Goal: Information Seeking & Learning: Learn about a topic

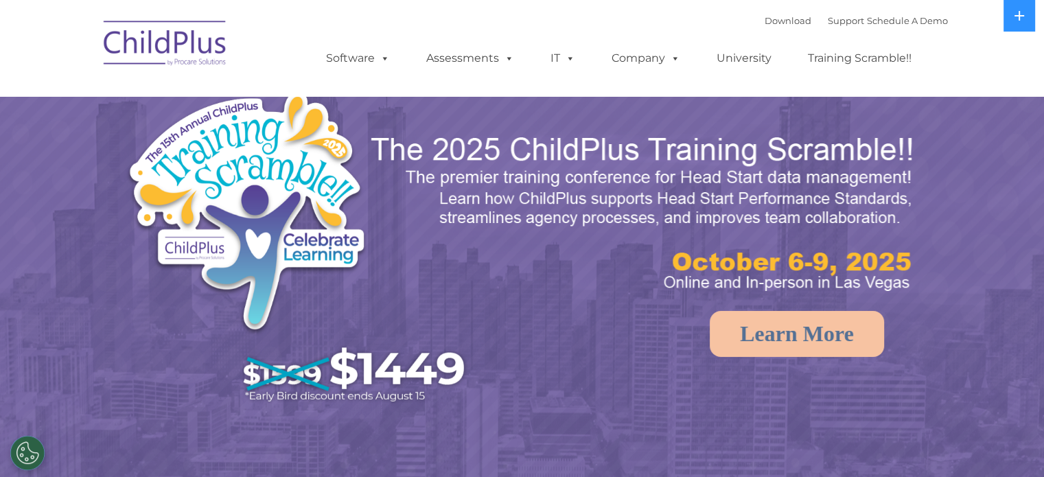
select select "MEDIUM"
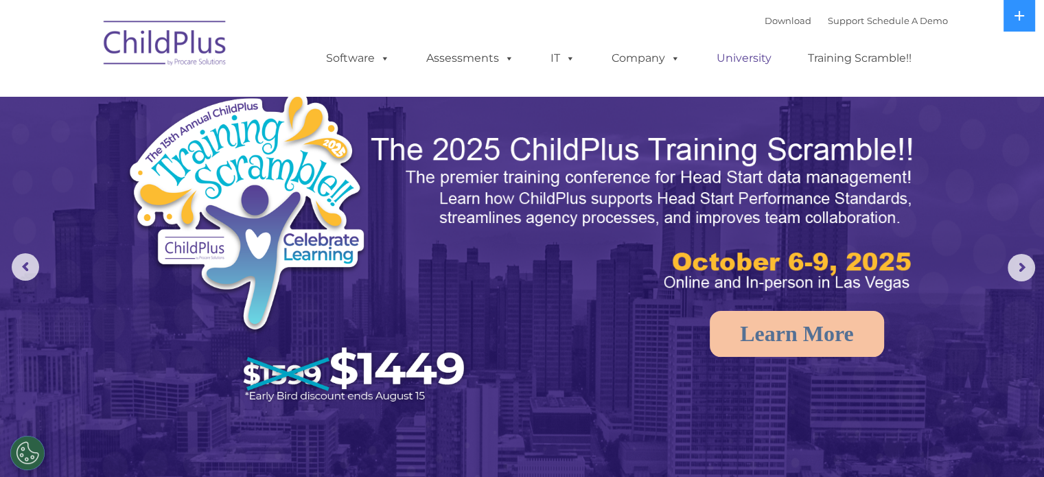
click at [757, 62] on link "University" at bounding box center [744, 58] width 82 height 27
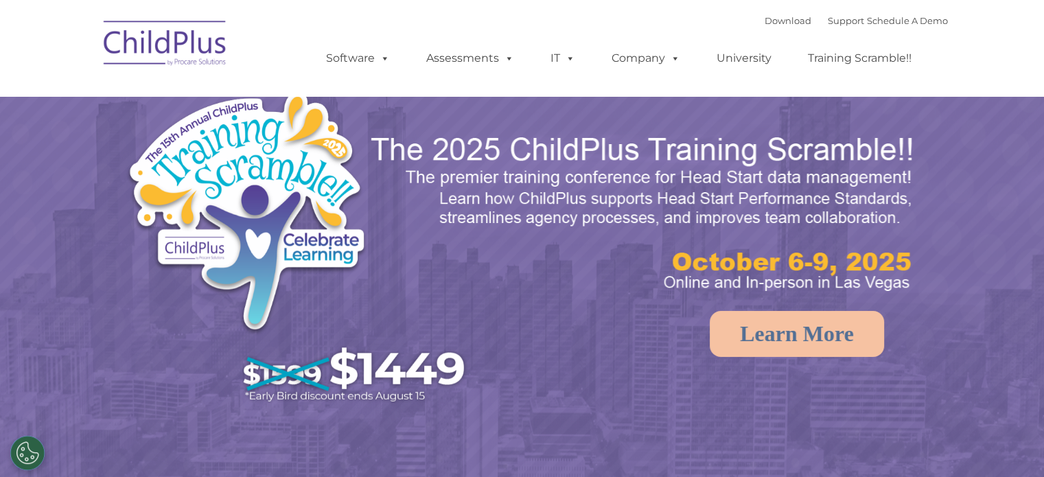
select select "MEDIUM"
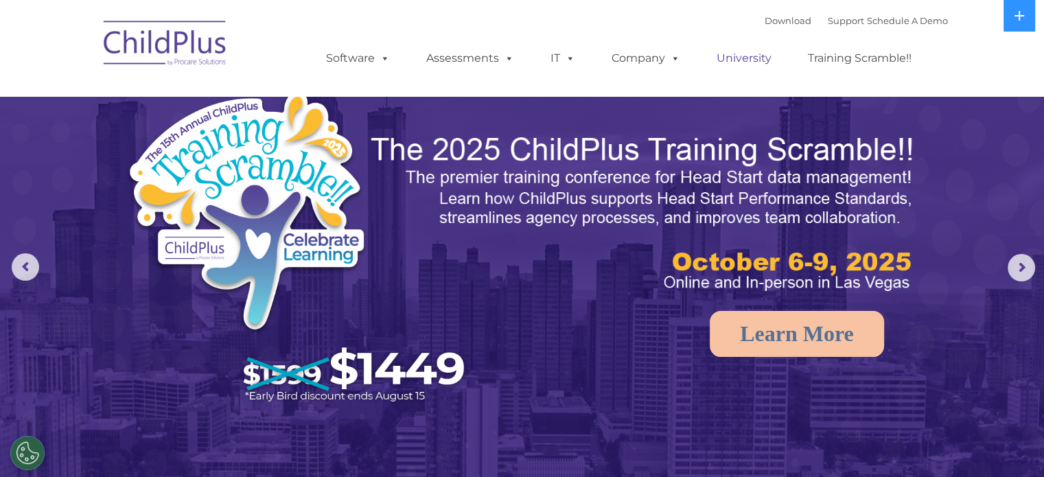
click at [735, 54] on link "University" at bounding box center [744, 58] width 82 height 27
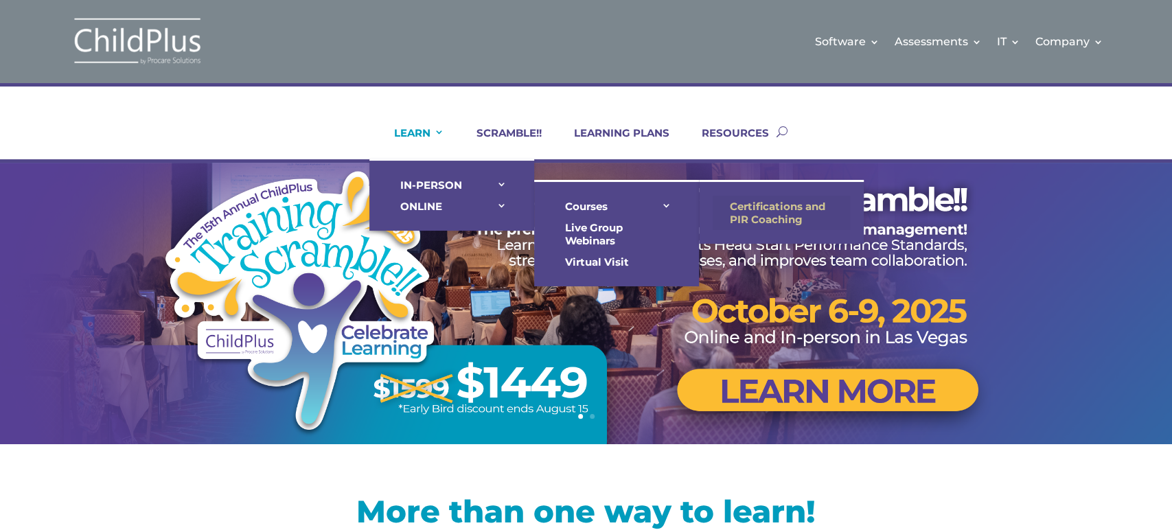
click at [736, 203] on link "Certifications and PIR Coaching" at bounding box center [781, 213] width 137 height 34
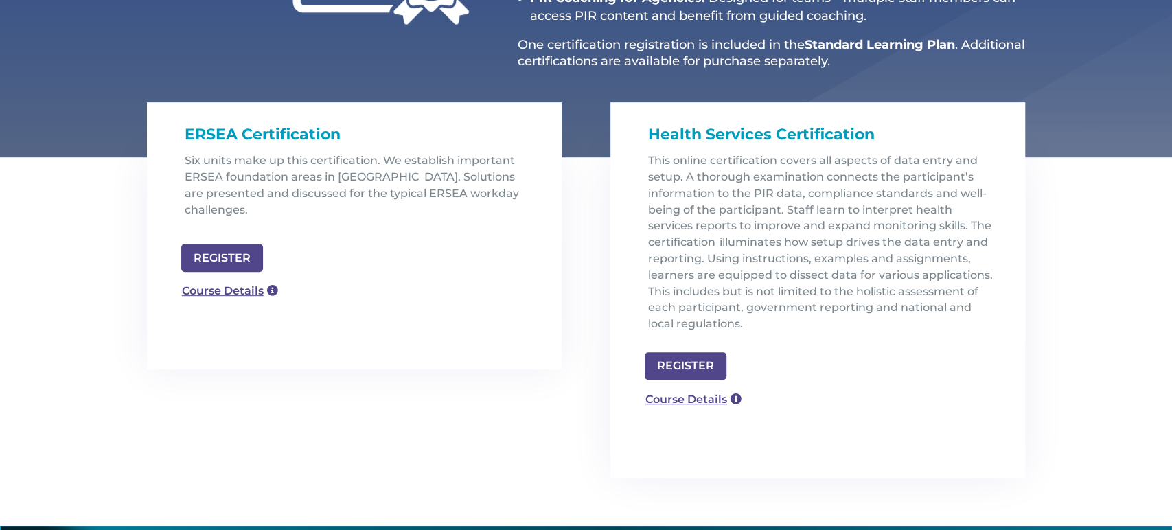
scroll to position [366, 0]
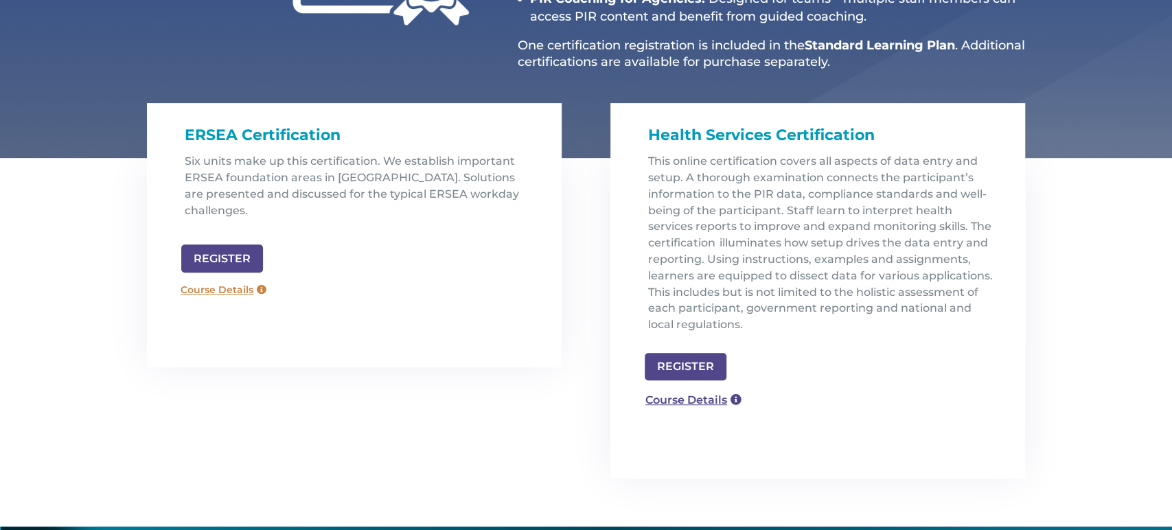
click at [225, 279] on link "Course Details" at bounding box center [223, 290] width 99 height 22
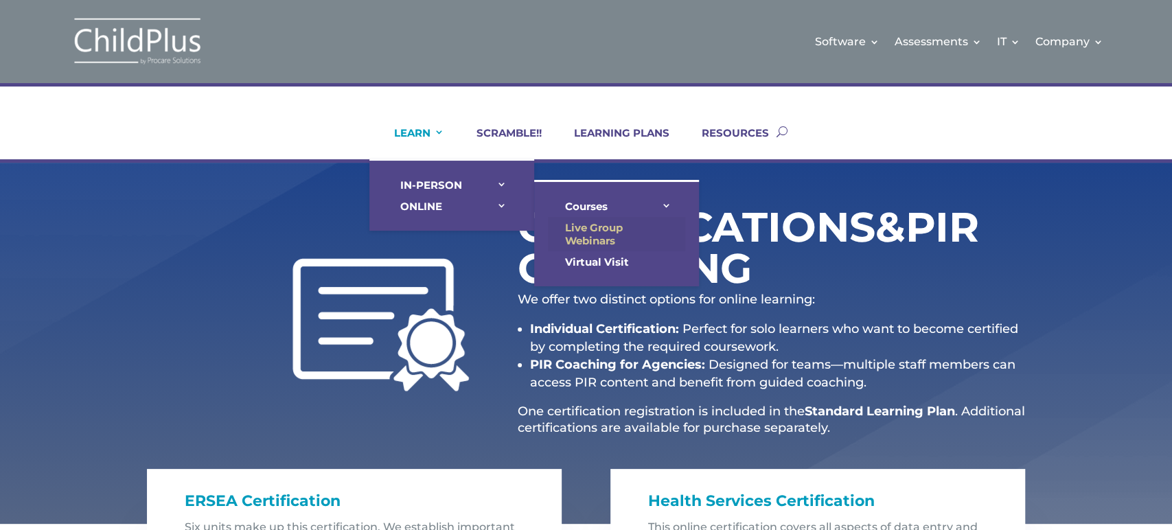
click at [582, 224] on link "Live Group Webinars" at bounding box center [616, 234] width 137 height 34
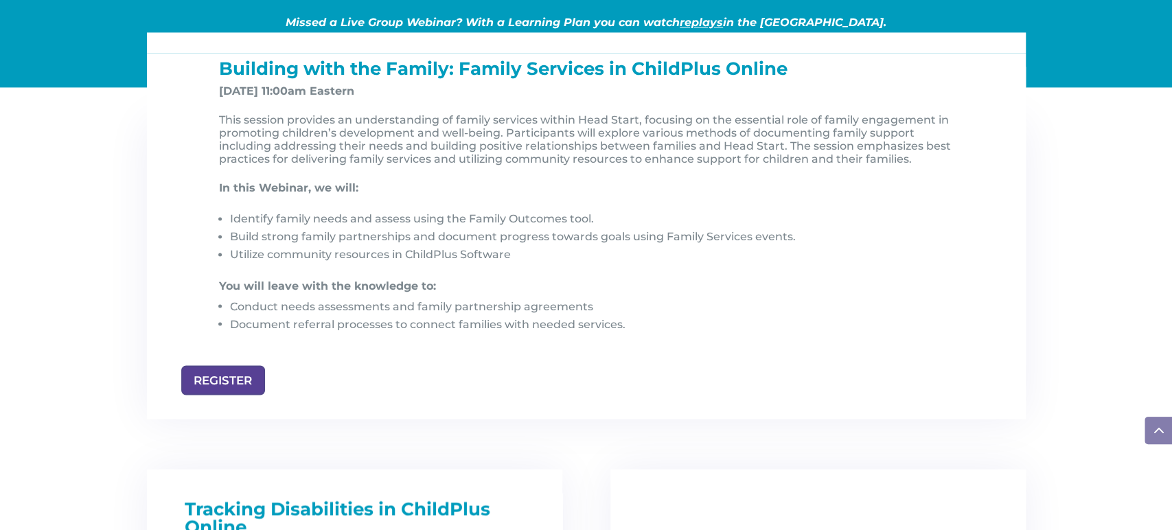
scroll to position [1458, 0]
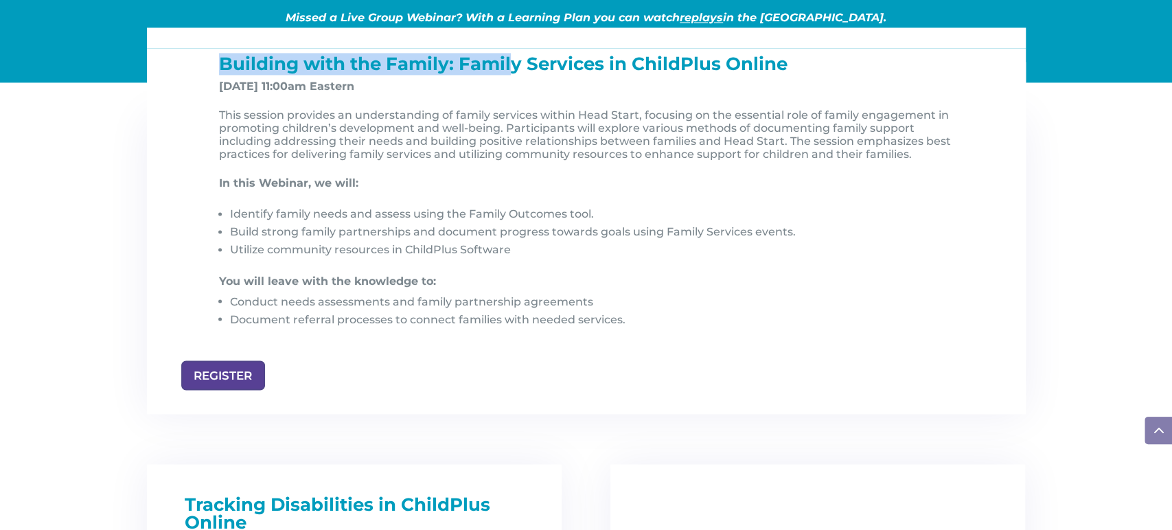
drag, startPoint x: 216, startPoint y: 62, endPoint x: 514, endPoint y: 65, distance: 298.0
click at [514, 65] on div "Building with the Family: Family Services in ChildPlus Online [DATE] 11:00am Ea…" at bounding box center [586, 207] width 755 height 305
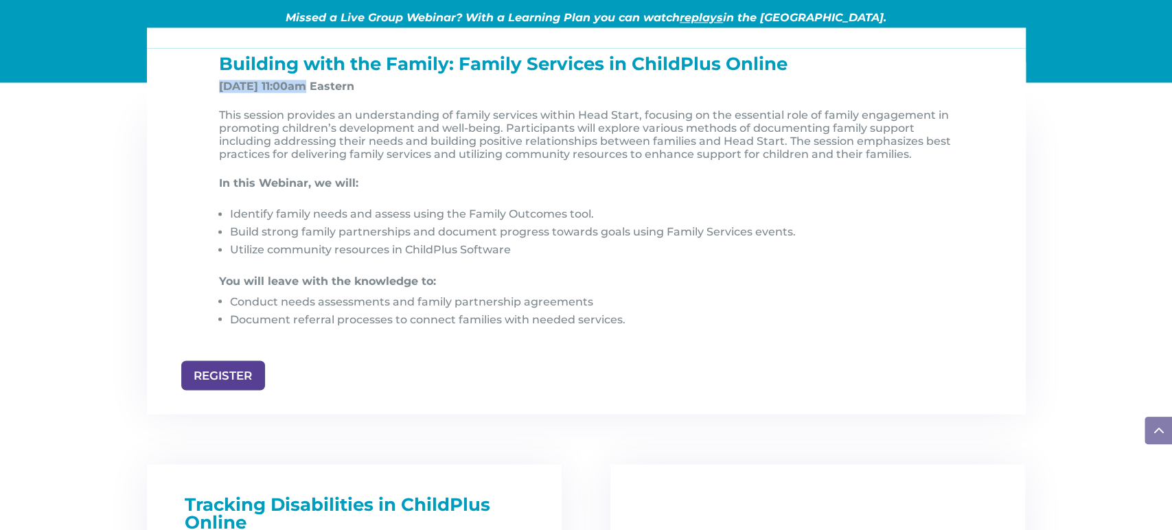
drag, startPoint x: 209, startPoint y: 87, endPoint x: 294, endPoint y: 97, distance: 85.1
click at [294, 97] on div "Building with the Family: Family Services in ChildPlus Online [DATE] 11:00am Ea…" at bounding box center [586, 207] width 755 height 305
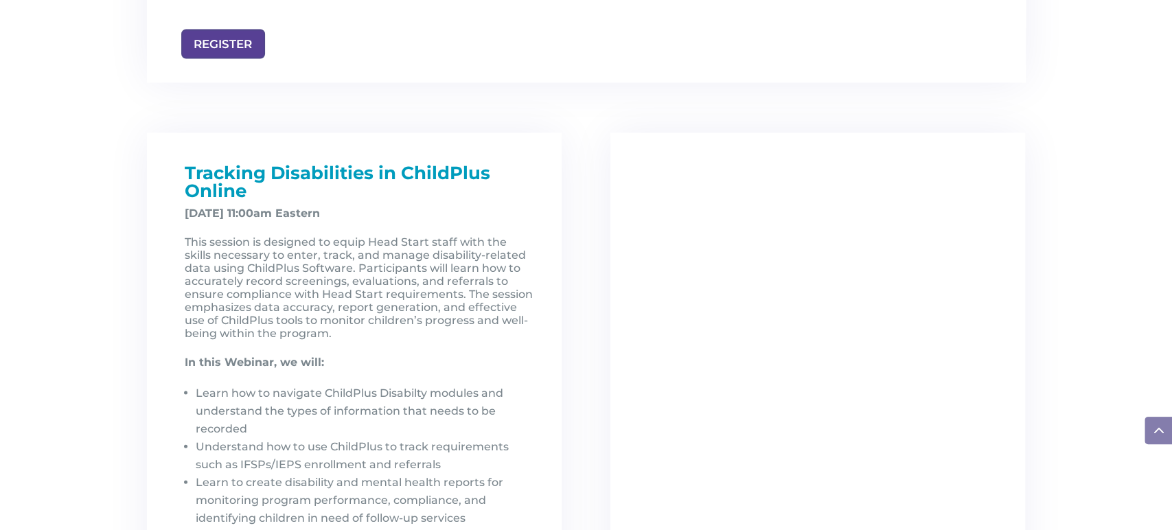
scroll to position [1790, 0]
drag, startPoint x: 177, startPoint y: 177, endPoint x: 266, endPoint y: 183, distance: 88.7
click at [266, 183] on div "Tracking Disabilities in ChildPlus Online [DATE] 11:00am Eastern This session i…" at bounding box center [354, 405] width 360 height 484
drag, startPoint x: 183, startPoint y: 214, endPoint x: 263, endPoint y: 217, distance: 79.7
click at [263, 217] on div "Tracking Disabilities in ChildPlus Online [DATE] 11:00am Eastern This session i…" at bounding box center [354, 405] width 360 height 484
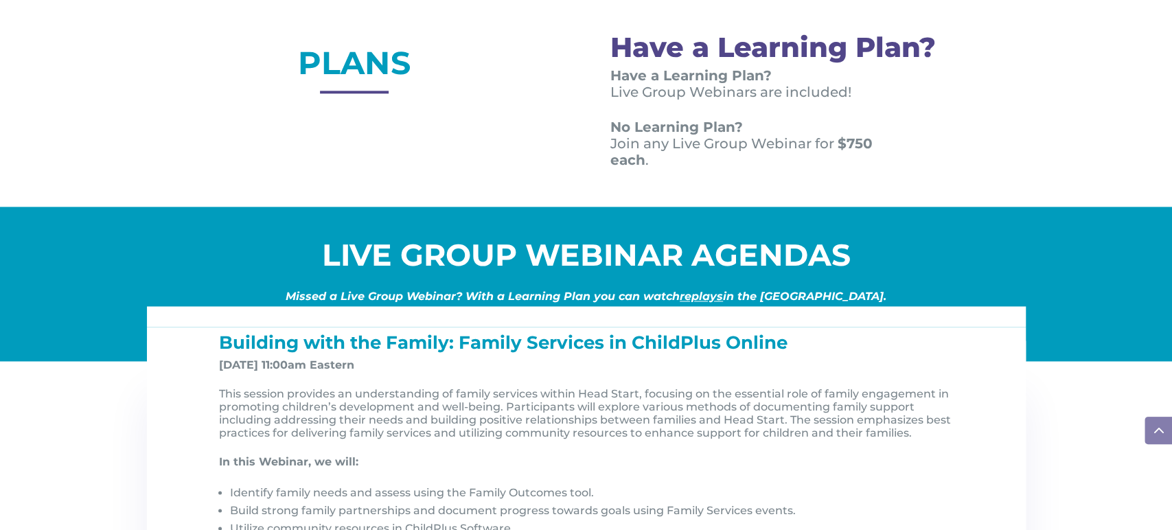
scroll to position [1174, 0]
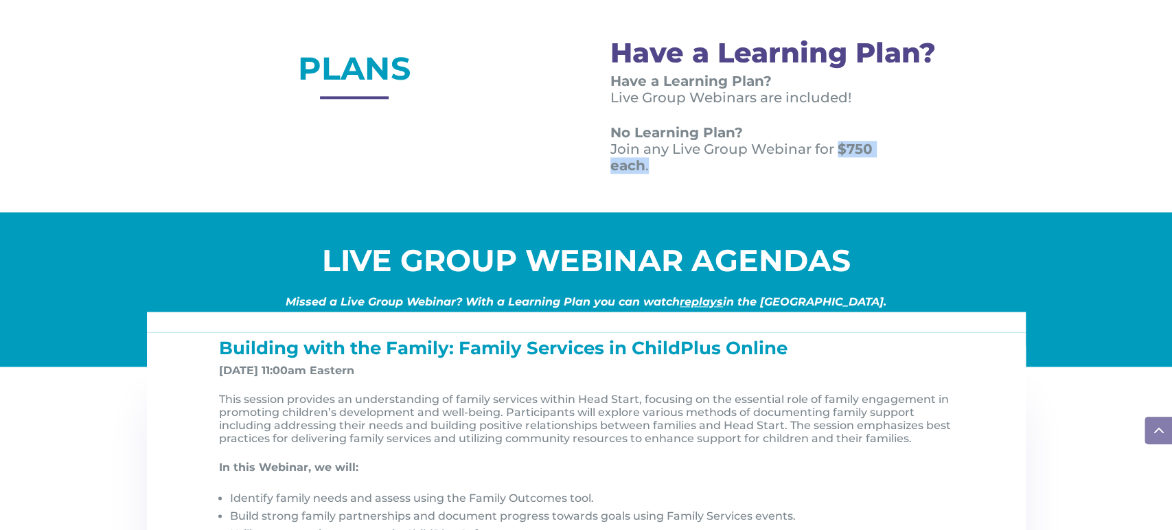
drag, startPoint x: 835, startPoint y: 146, endPoint x: 835, endPoint y: 163, distance: 17.9
click at [835, 163] on p "No Learning Plan? Join any Live Group Webinar for $750 each ." at bounding box center [759, 148] width 299 height 49
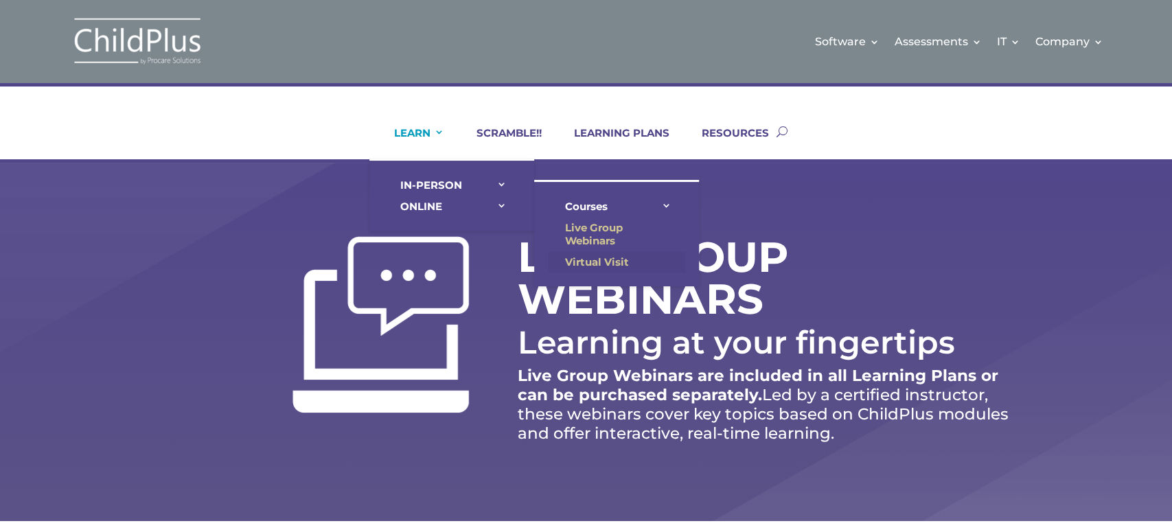
click at [599, 259] on link "Virtual Visit" at bounding box center [616, 261] width 137 height 21
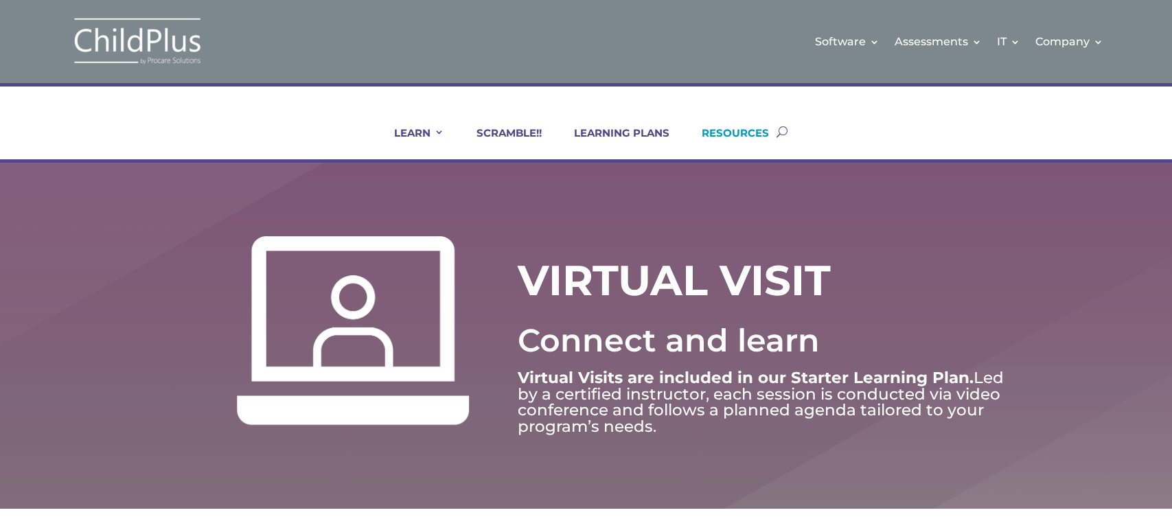
click at [698, 157] on link "RESOURCES" at bounding box center [727, 142] width 84 height 33
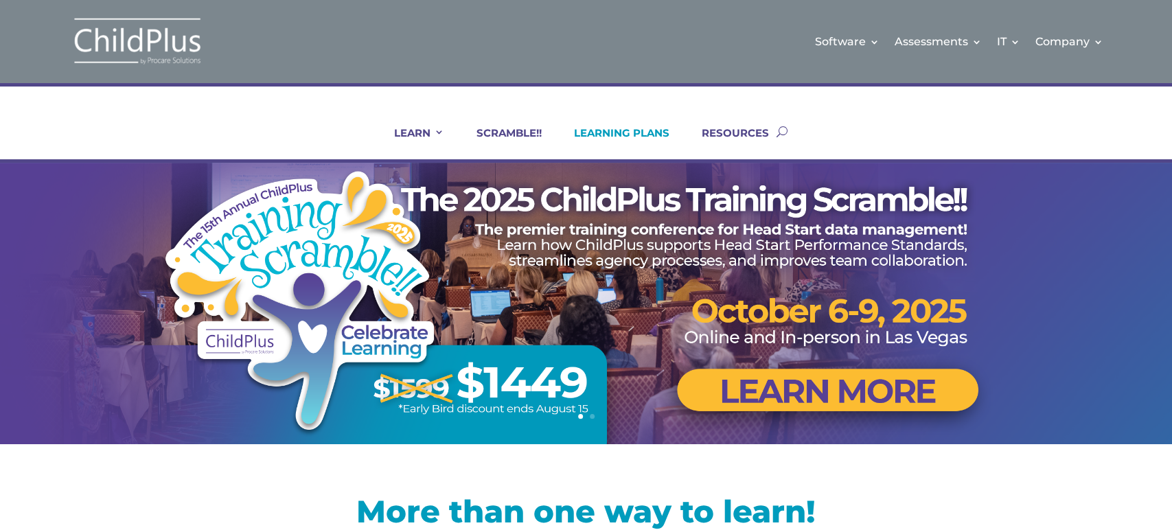
click at [583, 130] on link "LEARNING PLANS" at bounding box center [613, 142] width 113 height 33
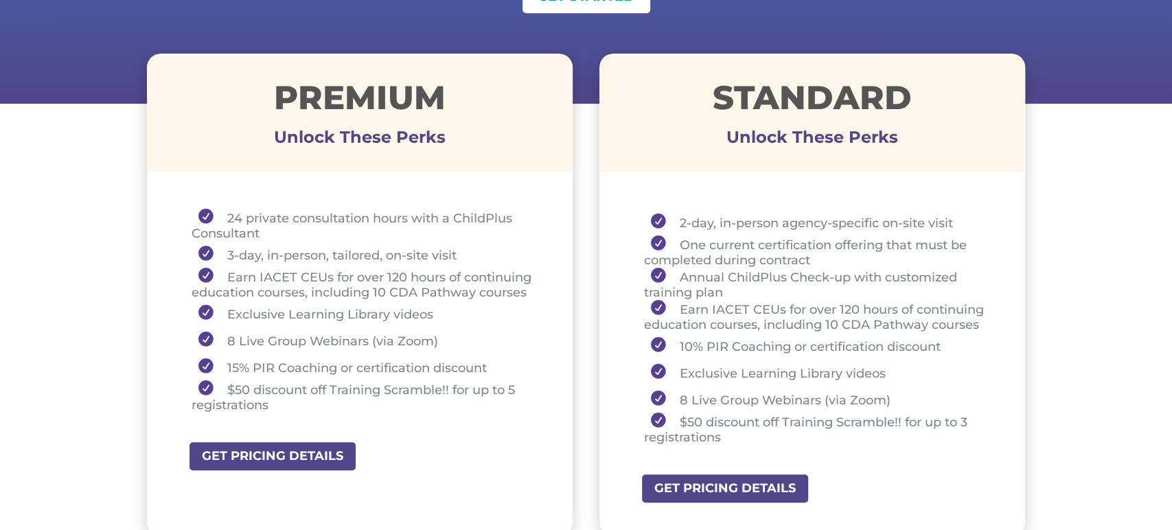
scroll to position [474, 0]
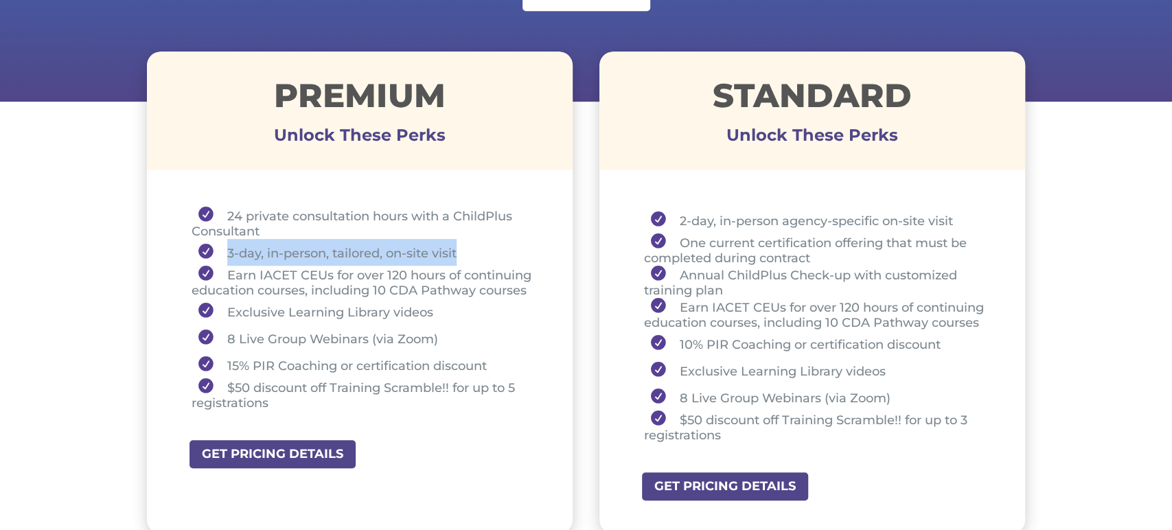
drag, startPoint x: 220, startPoint y: 249, endPoint x: 463, endPoint y: 249, distance: 243.8
click at [463, 249] on li "3-day, in-person, tailored, on-site visit" at bounding box center [365, 252] width 347 height 27
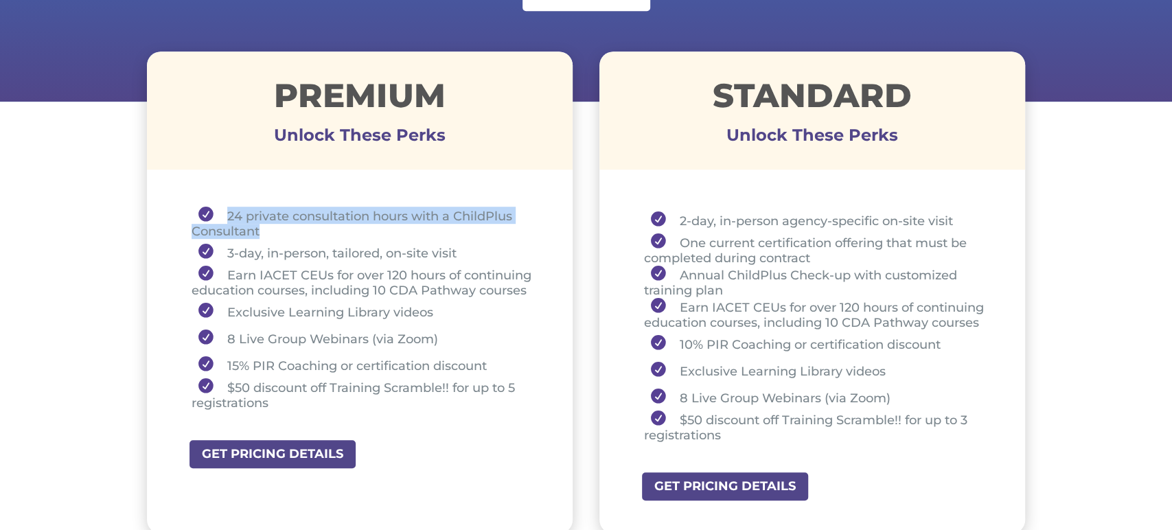
drag, startPoint x: 225, startPoint y: 215, endPoint x: 266, endPoint y: 231, distance: 43.5
click at [266, 231] on li "24 private consultation hours with a ChildPlus Consultant" at bounding box center [365, 223] width 347 height 32
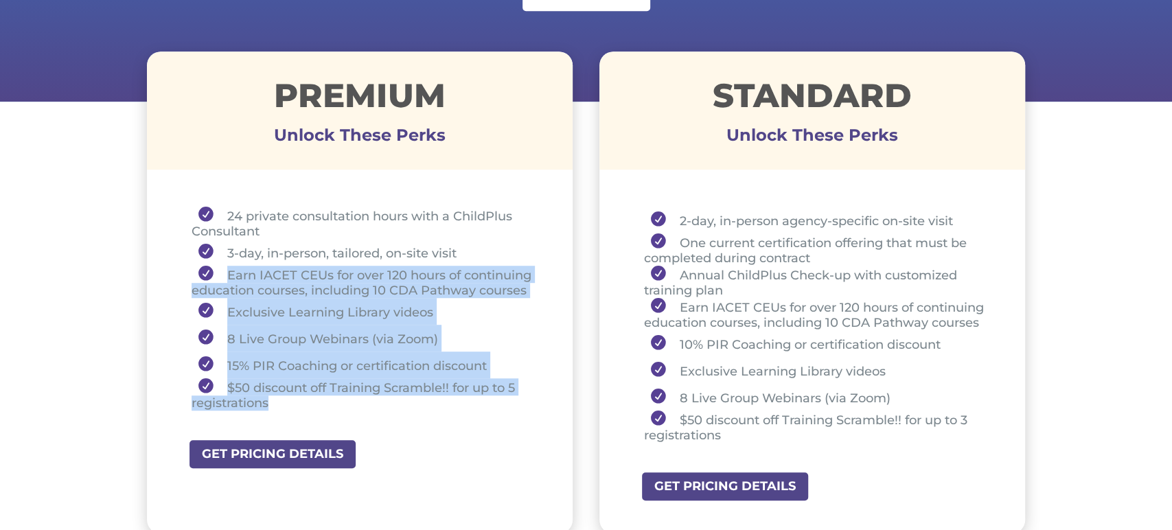
drag, startPoint x: 225, startPoint y: 276, endPoint x: 286, endPoint y: 400, distance: 137.9
click at [286, 400] on ul "24 private consultation hours with a ChildPlus Consultant 3-day, in-person, tai…" at bounding box center [360, 315] width 358 height 216
click at [302, 313] on li "Exclusive Learning Library videos" at bounding box center [365, 311] width 347 height 27
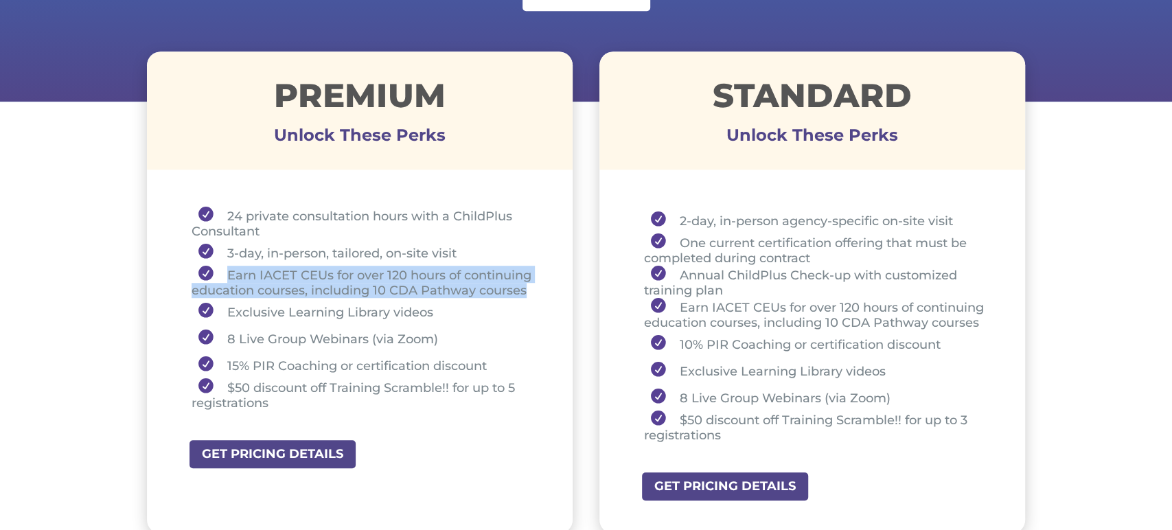
drag, startPoint x: 227, startPoint y: 274, endPoint x: 532, endPoint y: 288, distance: 305.9
click at [532, 288] on li "Earn IACET CEUs for over 120 hours of continuing education courses, including 1…" at bounding box center [365, 282] width 347 height 32
click at [314, 287] on li "Earn IACET CEUs for over 120 hours of continuing education courses, including 1…" at bounding box center [365, 282] width 347 height 32
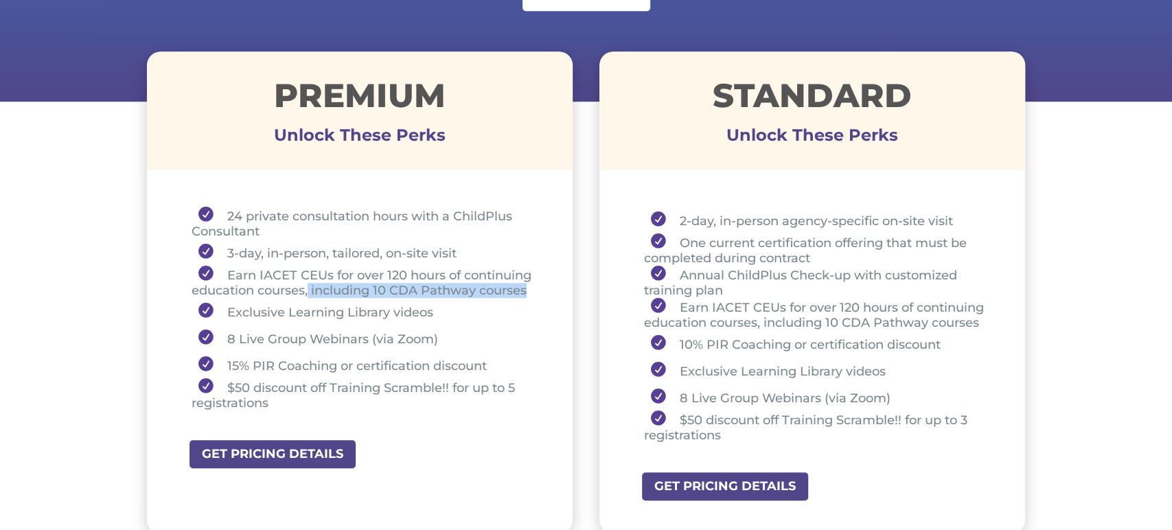
drag, startPoint x: 310, startPoint y: 287, endPoint x: 545, endPoint y: 286, distance: 234.1
click at [545, 286] on div "24 private consultation hours with a ChildPlus Consultant 3-day, in-person, tai…" at bounding box center [360, 311] width 426 height 257
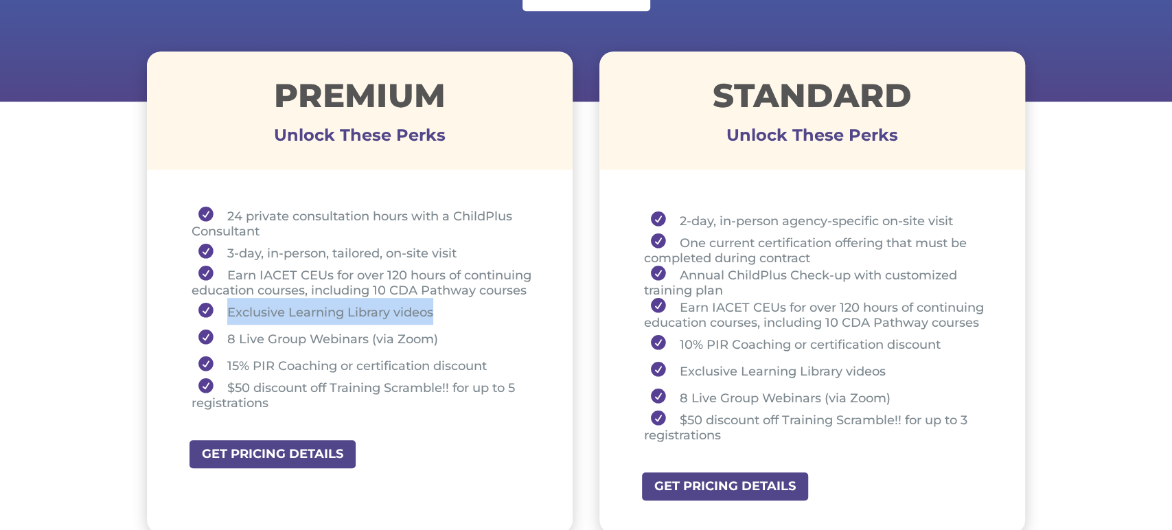
drag, startPoint x: 227, startPoint y: 309, endPoint x: 445, endPoint y: 312, distance: 218.4
click at [445, 312] on li "Exclusive Learning Library videos" at bounding box center [365, 311] width 347 height 27
click at [440, 315] on li "Exclusive Learning Library videos" at bounding box center [365, 311] width 347 height 27
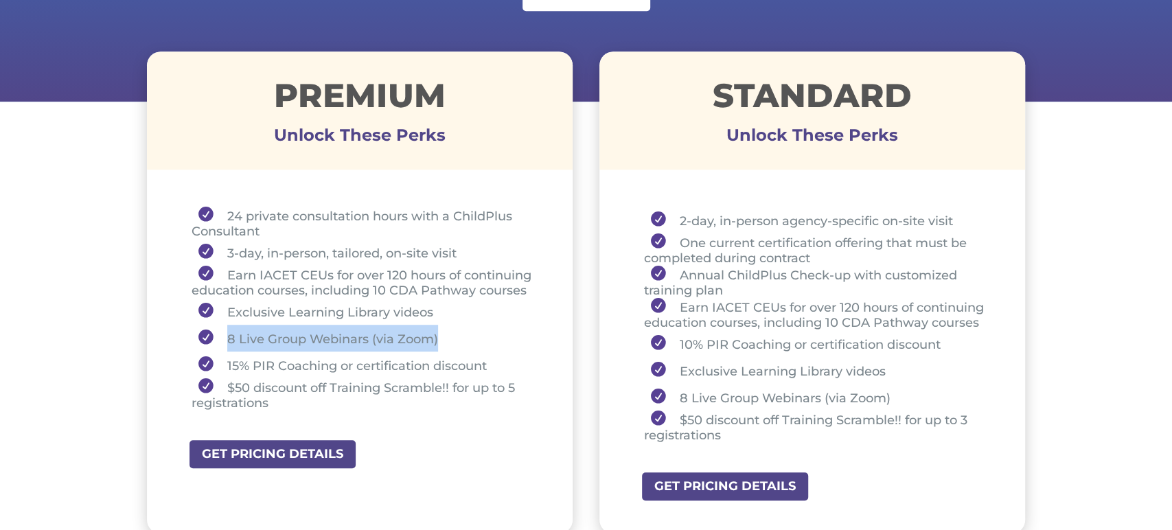
drag, startPoint x: 228, startPoint y: 340, endPoint x: 448, endPoint y: 336, distance: 219.8
click at [448, 336] on li "8 Live Group Webinars (via Zoom)" at bounding box center [365, 338] width 347 height 27
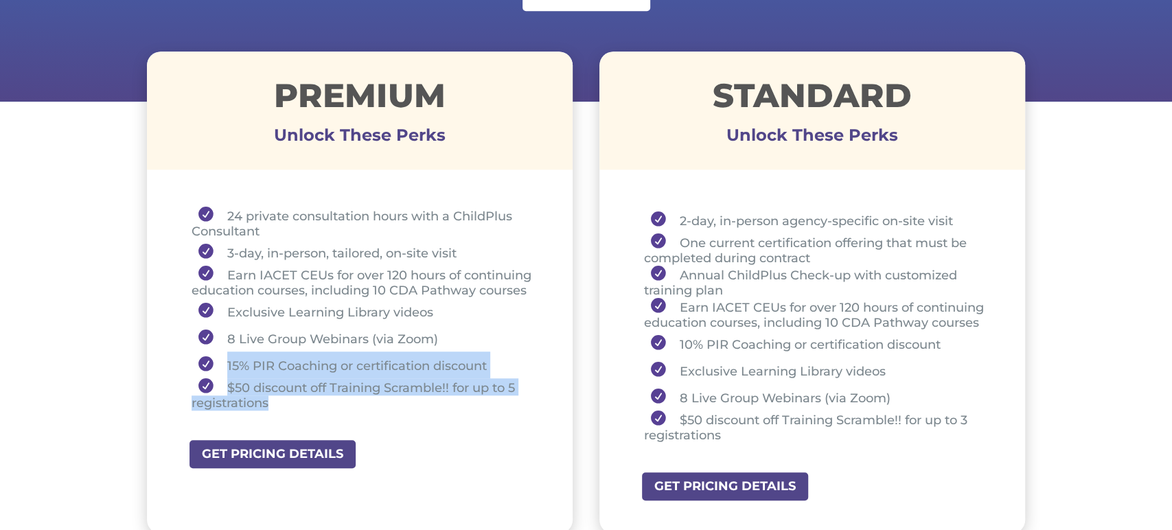
drag, startPoint x: 227, startPoint y: 363, endPoint x: 279, endPoint y: 404, distance: 66.5
click at [279, 404] on ul "24 private consultation hours with a ChildPlus Consultant 3-day, in-person, tai…" at bounding box center [360, 315] width 358 height 216
click at [303, 402] on li "$50 discount off Training Scramble!! for up to 5 registrations" at bounding box center [365, 394] width 347 height 32
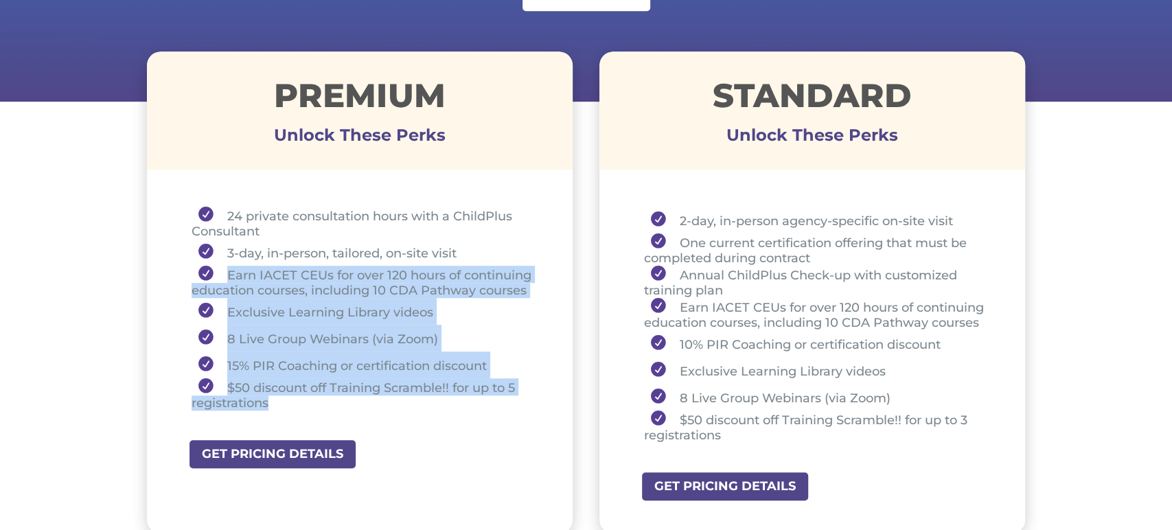
drag, startPoint x: 218, startPoint y: 273, endPoint x: 314, endPoint y: 409, distance: 166.9
click at [314, 409] on ul "24 private consultation hours with a ChildPlus Consultant 3-day, in-person, tai…" at bounding box center [360, 315] width 358 height 216
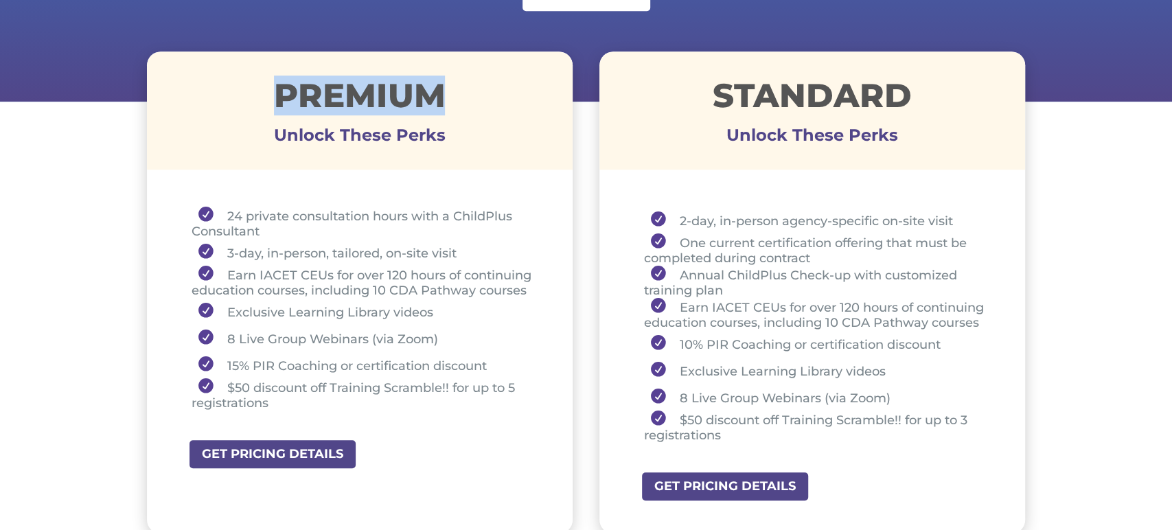
drag, startPoint x: 268, startPoint y: 88, endPoint x: 450, endPoint y: 87, distance: 182.0
click at [450, 87] on h1 "Premium" at bounding box center [360, 99] width 426 height 40
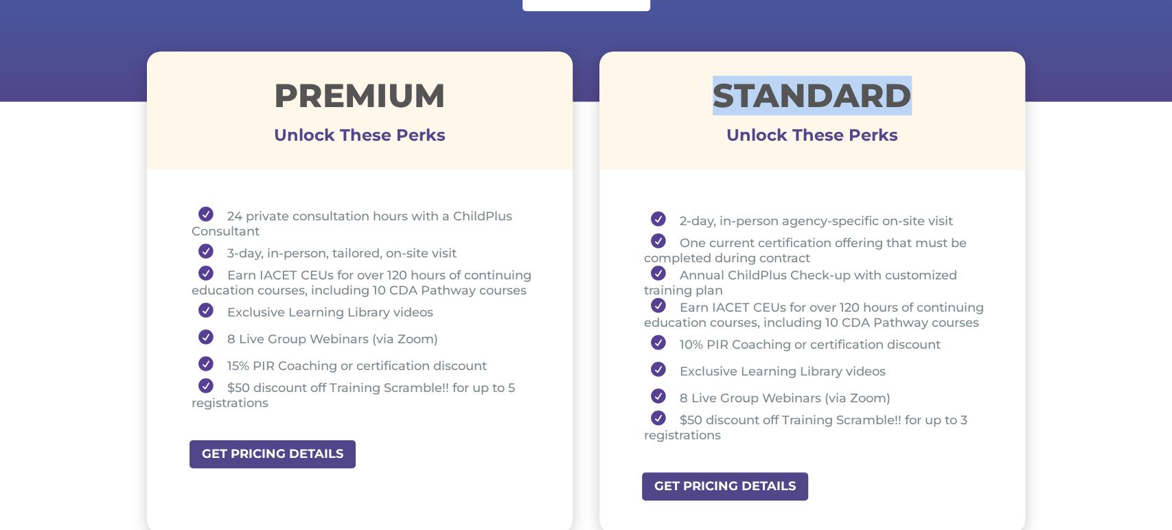
drag, startPoint x: 716, startPoint y: 93, endPoint x: 928, endPoint y: 91, distance: 212.2
click at [928, 91] on h1 "STANDARD" at bounding box center [812, 99] width 426 height 40
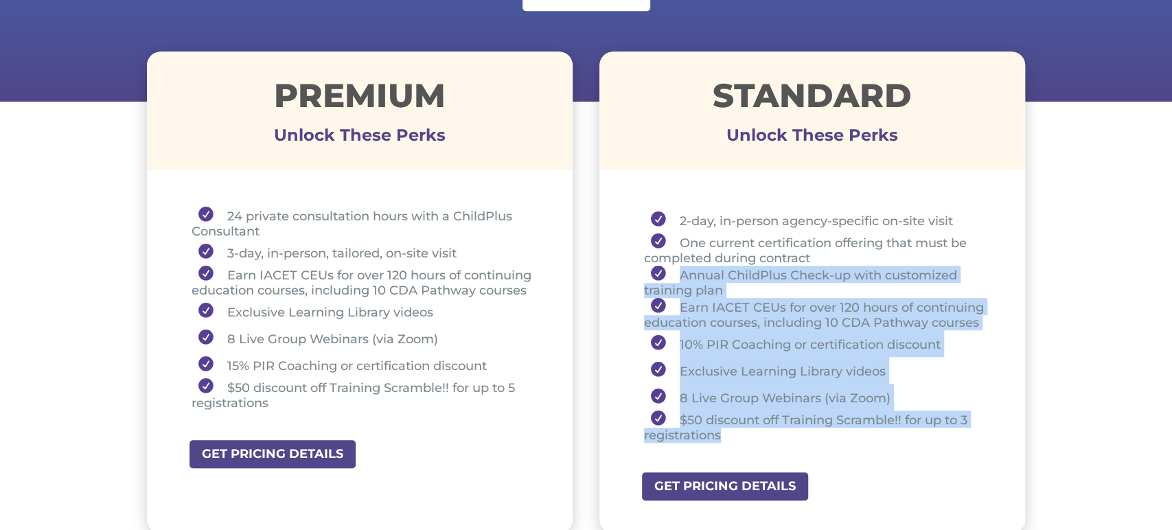
drag, startPoint x: 675, startPoint y: 272, endPoint x: 740, endPoint y: 433, distance: 173.8
click at [740, 433] on ul "2-day, in-person agency-specific on-site visit One current certification offeri…" at bounding box center [813, 331] width 358 height 249
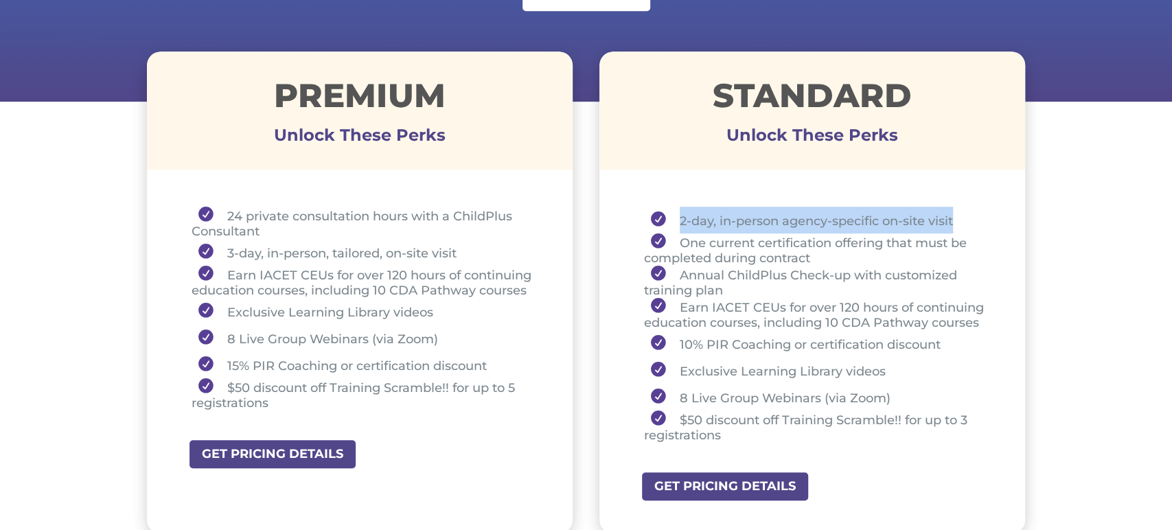
drag, startPoint x: 676, startPoint y: 218, endPoint x: 959, endPoint y: 218, distance: 282.2
click at [959, 218] on li "2-day, in-person agency-specific on-site visit" at bounding box center [817, 220] width 347 height 27
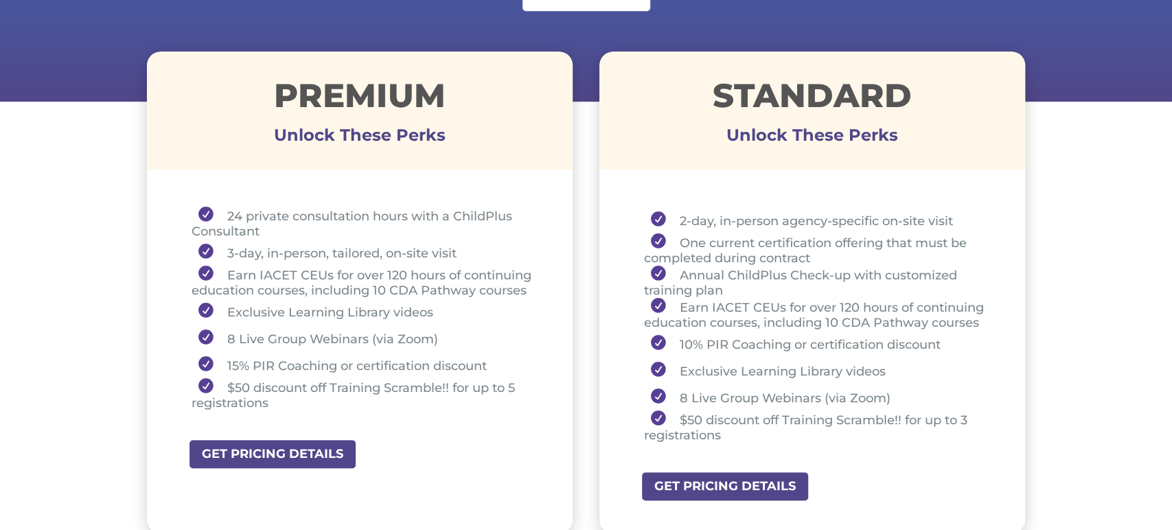
click at [670, 242] on li "One current certification offering that must be completed during contract" at bounding box center [817, 249] width 347 height 32
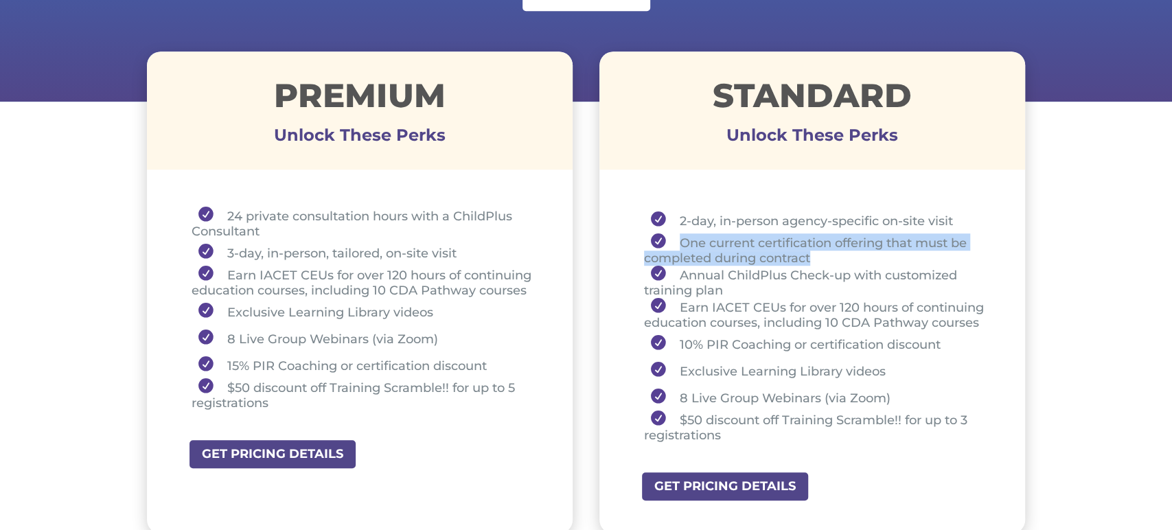
drag, startPoint x: 676, startPoint y: 241, endPoint x: 820, endPoint y: 262, distance: 145.7
click at [820, 262] on li "One current certification offering that must be completed during contract" at bounding box center [817, 249] width 347 height 32
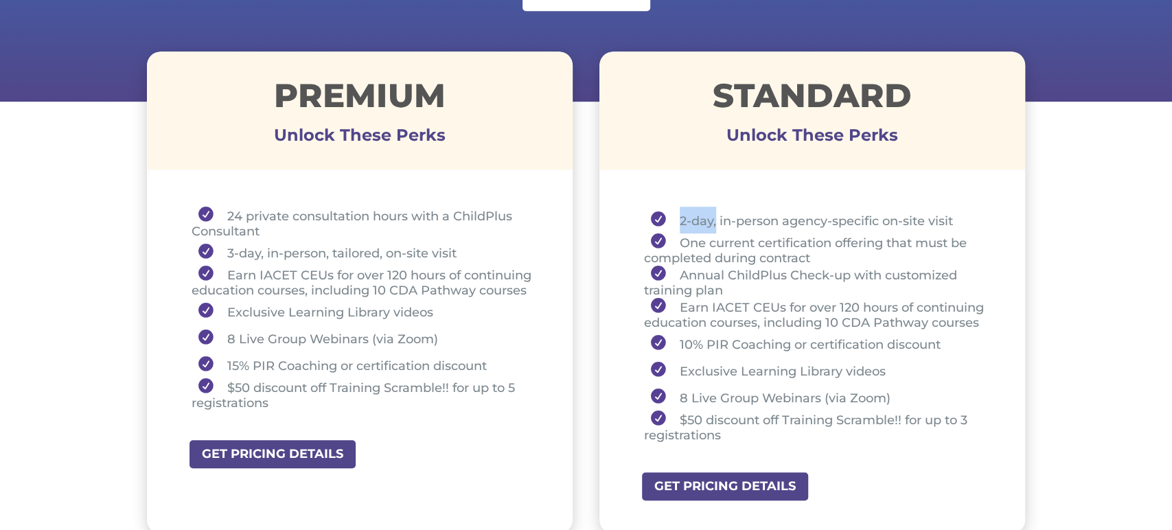
drag, startPoint x: 672, startPoint y: 224, endPoint x: 716, endPoint y: 219, distance: 44.9
click at [716, 219] on li "2-day, in-person agency-specific on-site visit" at bounding box center [817, 220] width 347 height 27
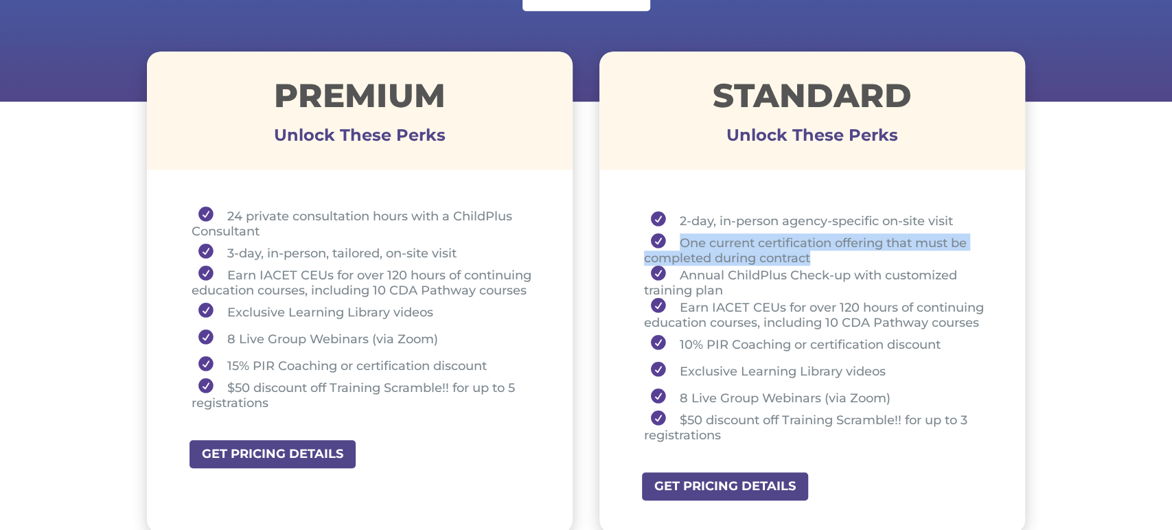
drag, startPoint x: 669, startPoint y: 243, endPoint x: 820, endPoint y: 258, distance: 151.1
click at [820, 258] on li "One current certification offering that must be completed during contract" at bounding box center [817, 249] width 347 height 32
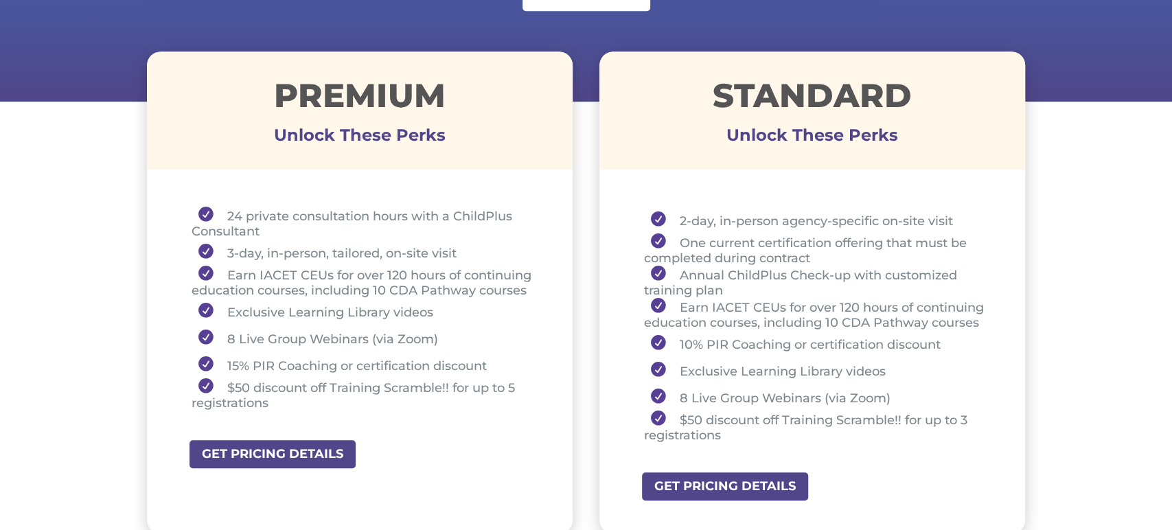
click at [579, 172] on div "Premium Unlock These Perks 24 private consultation hours with a ChildPlus Consu…" at bounding box center [586, 292] width 879 height 519
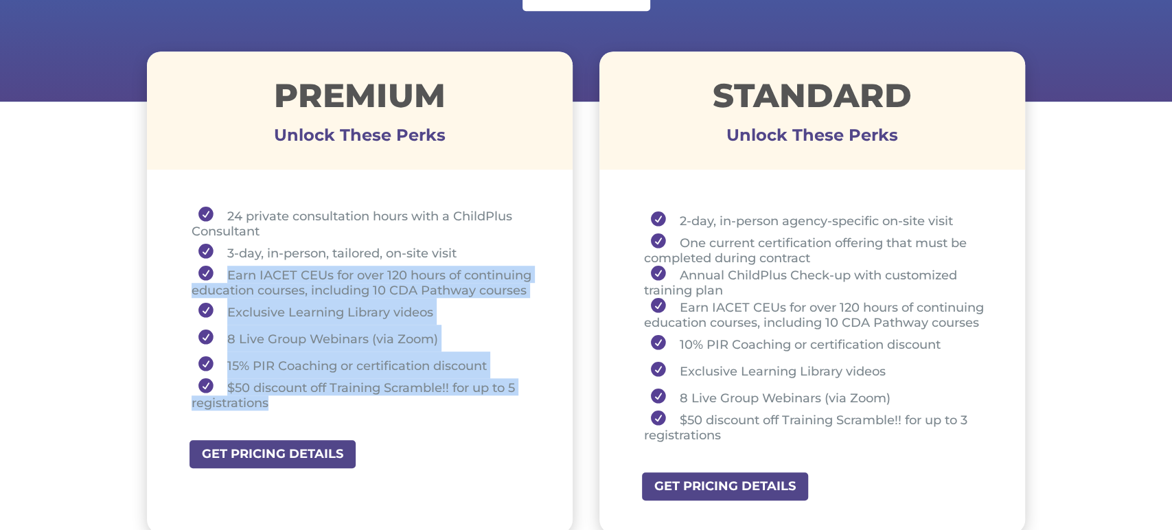
drag, startPoint x: 220, startPoint y: 268, endPoint x: 341, endPoint y: 411, distance: 187.1
click at [341, 411] on ul "24 private consultation hours with a ChildPlus Consultant 3-day, in-person, tai…" at bounding box center [360, 315] width 358 height 216
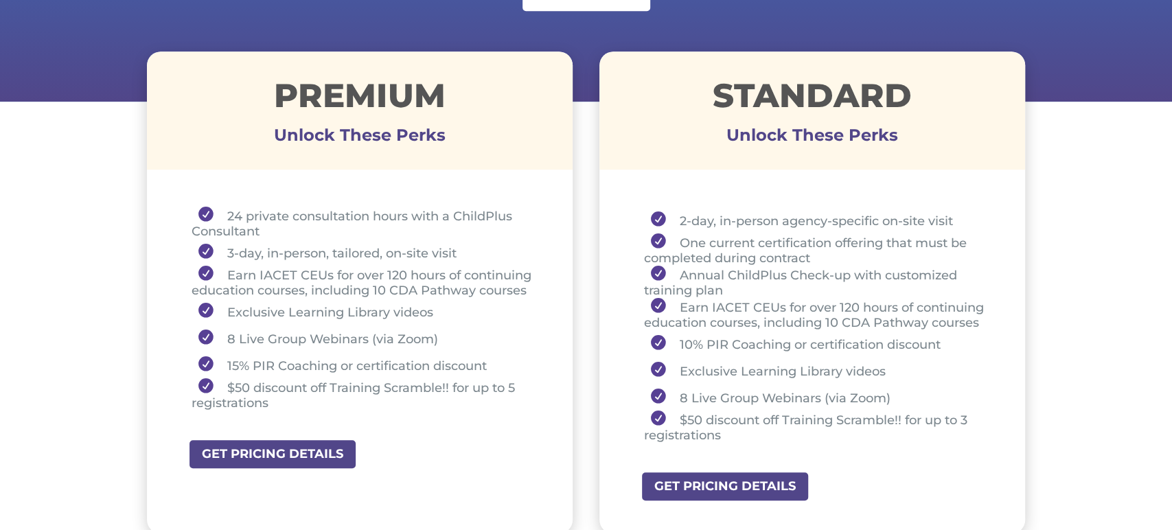
click at [860, 191] on div "2-day, in-person agency-specific on-site visit One current certification offeri…" at bounding box center [812, 328] width 426 height 290
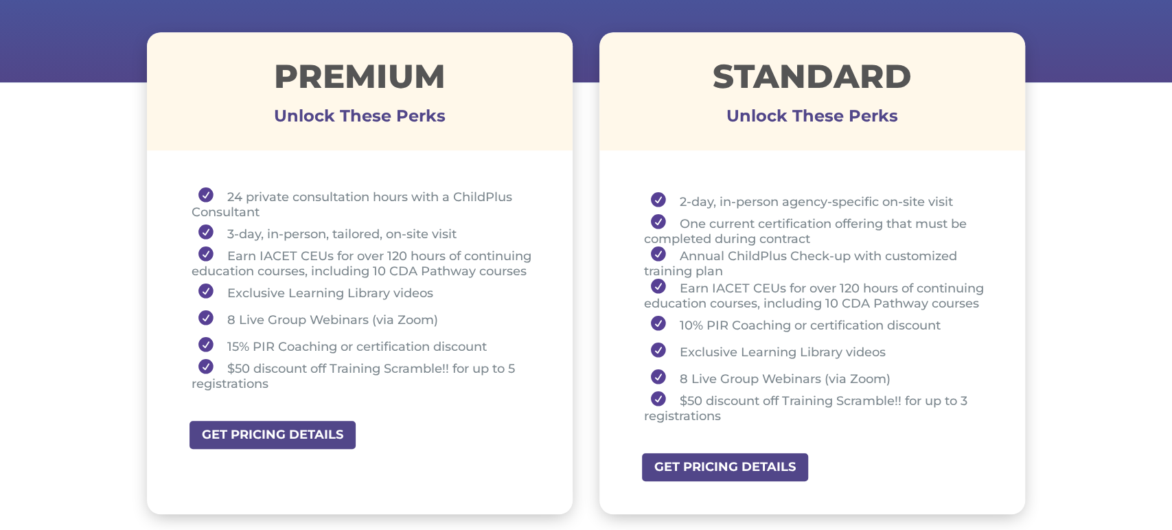
scroll to position [494, 0]
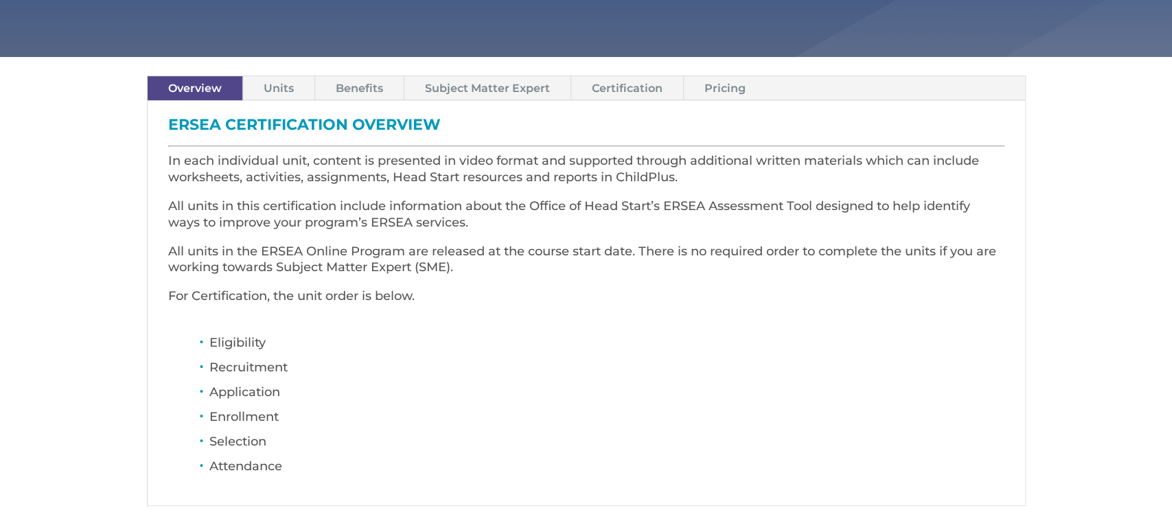
scroll to position [378, 0]
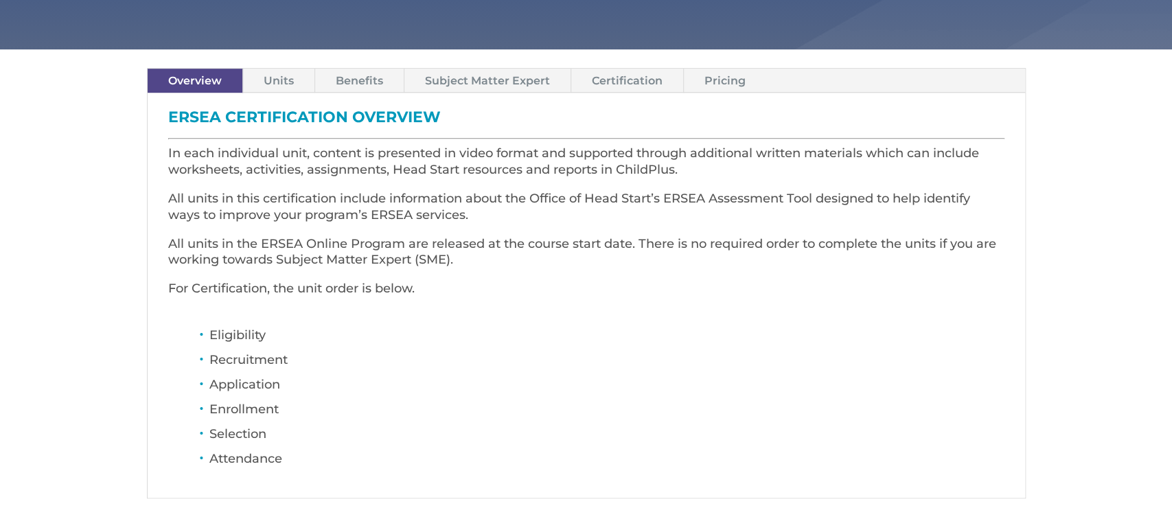
click at [271, 82] on link "Units" at bounding box center [278, 81] width 71 height 24
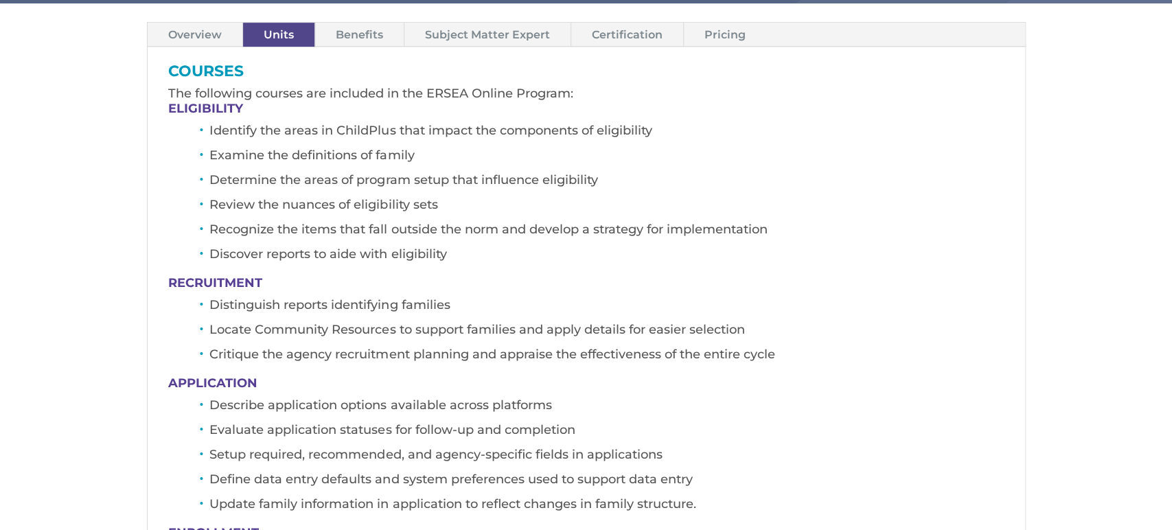
scroll to position [428, 0]
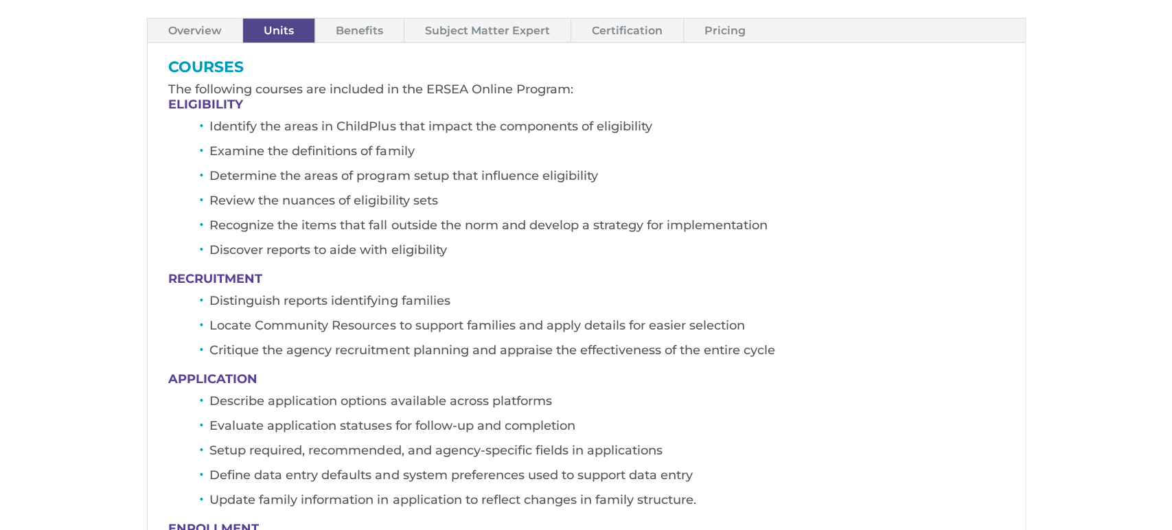
click at [725, 36] on link "Pricing" at bounding box center [725, 31] width 82 height 24
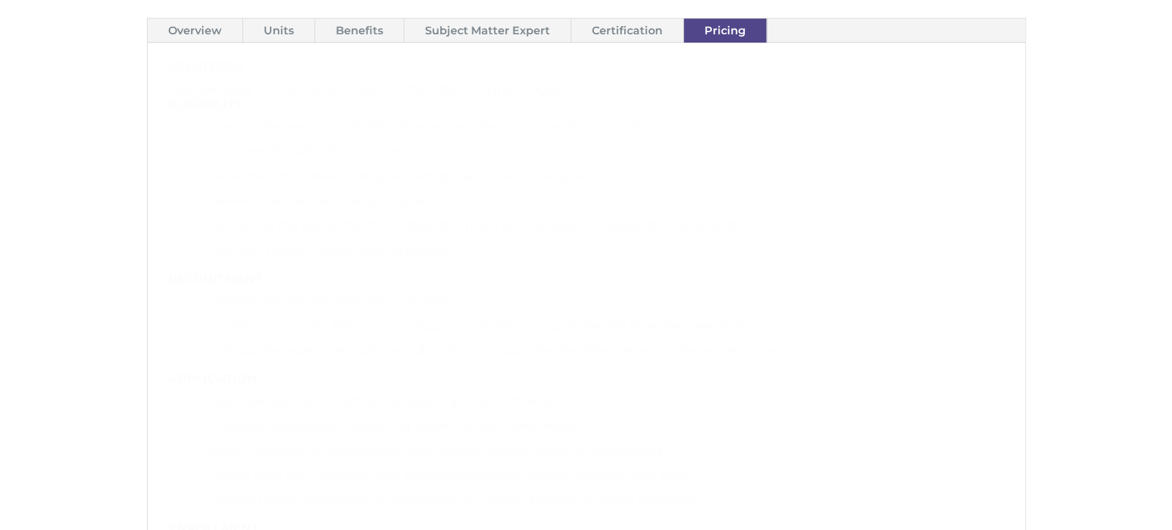
scroll to position [406, 0]
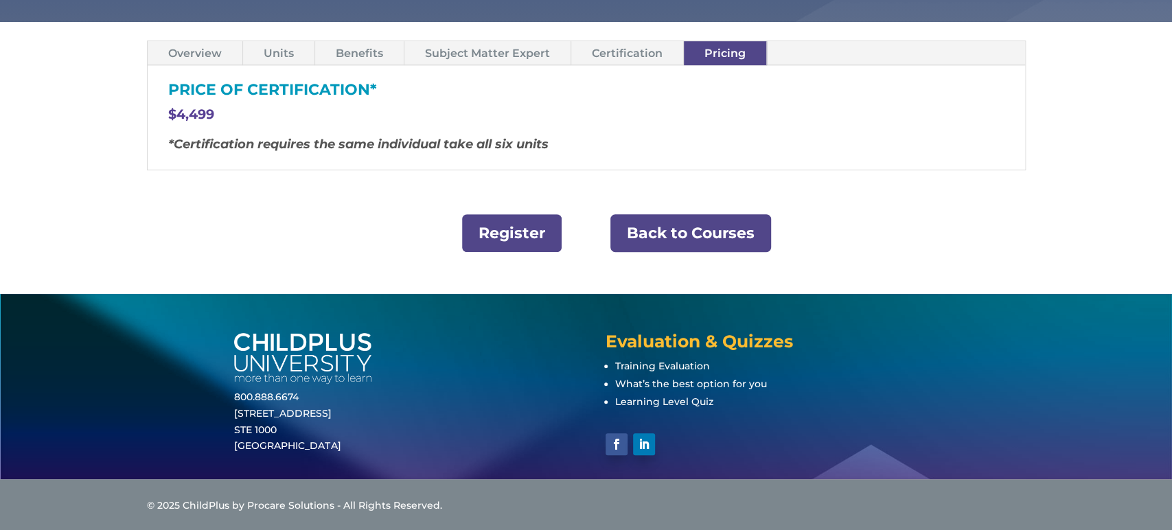
click at [702, 240] on link "Back to Courses" at bounding box center [690, 233] width 161 height 38
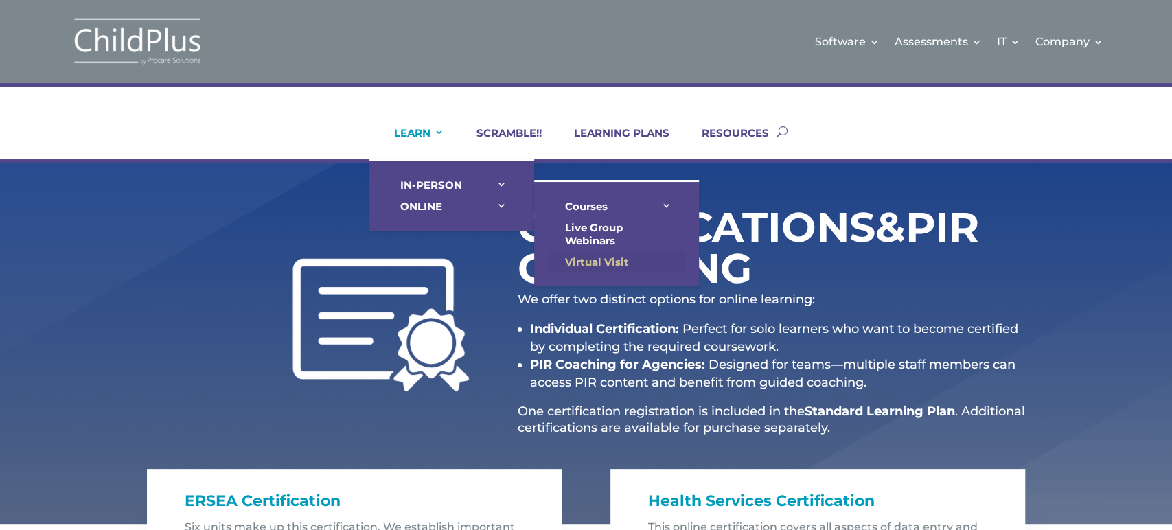
click at [591, 257] on link "Virtual Visit" at bounding box center [616, 261] width 137 height 21
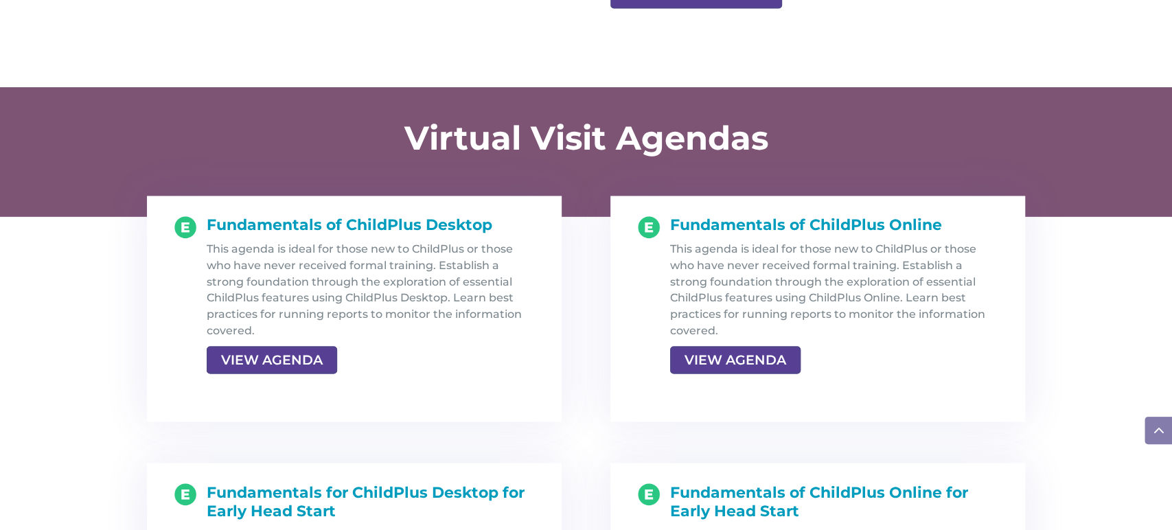
scroll to position [1404, 0]
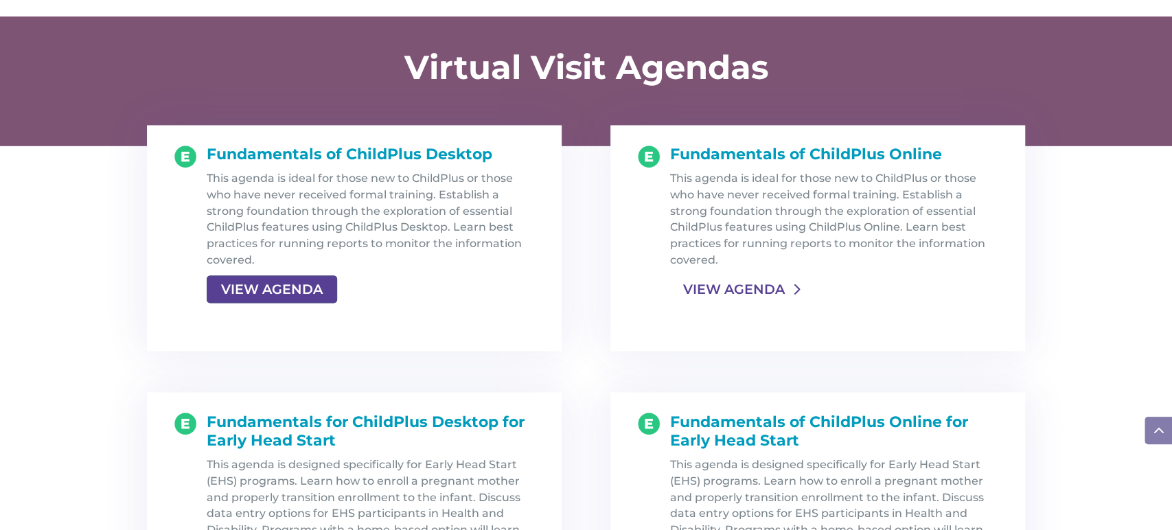
click at [775, 289] on link "VIEW AGENDA" at bounding box center [734, 289] width 128 height 25
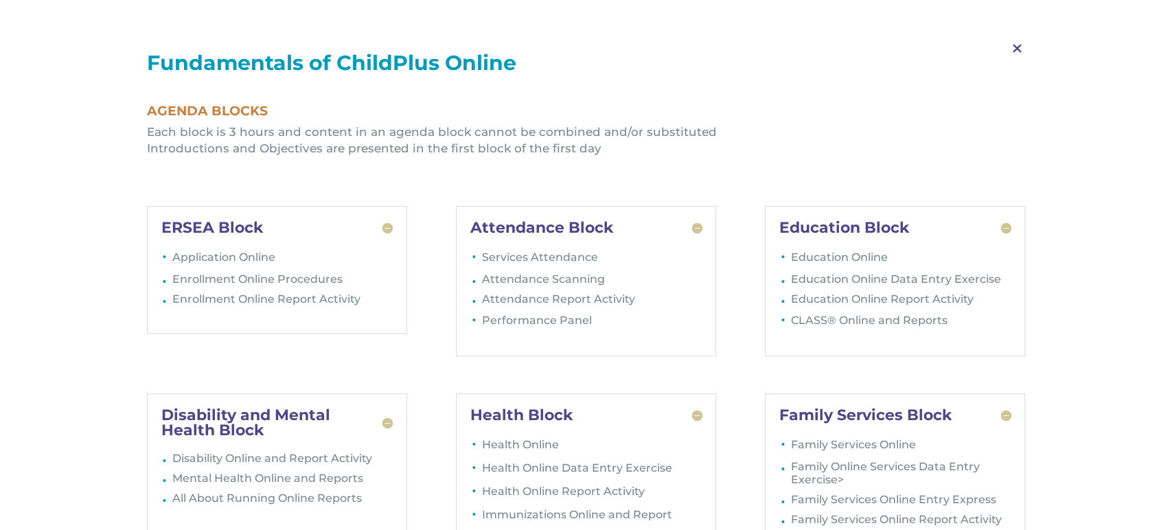
scroll to position [1546, 0]
click at [1013, 48] on span "M" at bounding box center [1017, 49] width 41 height 40
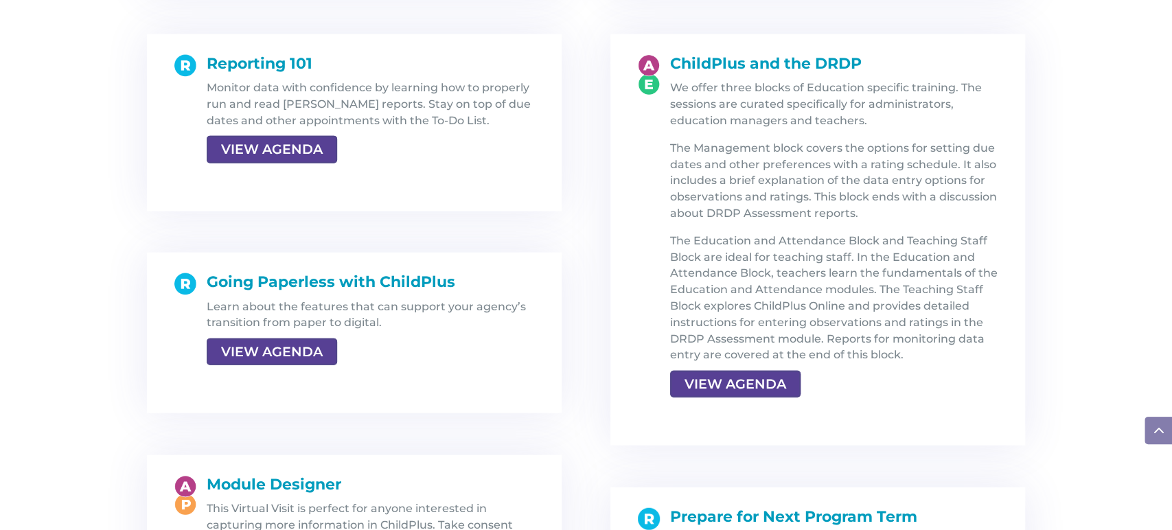
scroll to position [2065, 0]
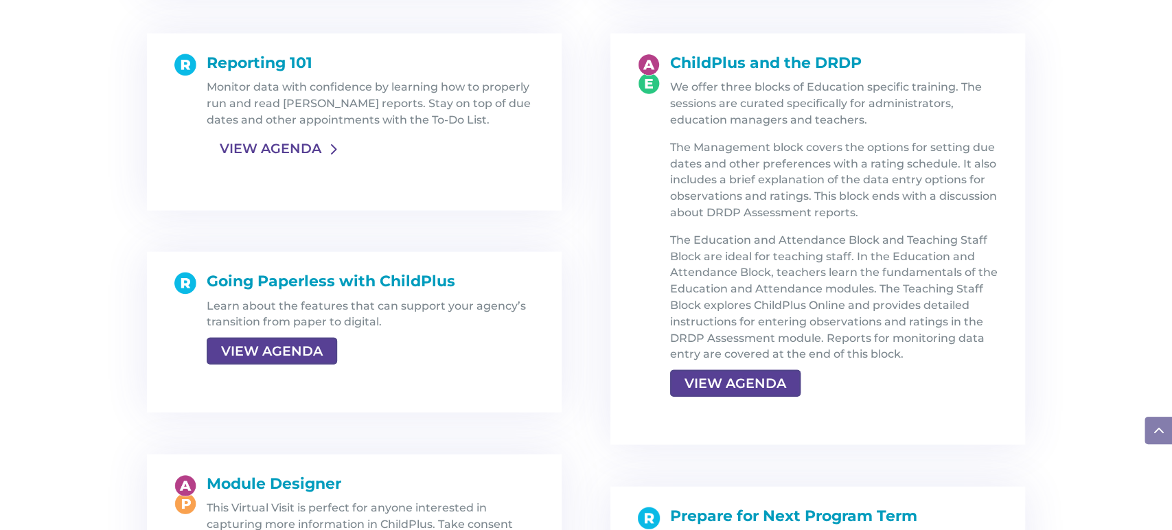
click at [257, 153] on link "VIEW AGENDA" at bounding box center [271, 149] width 128 height 25
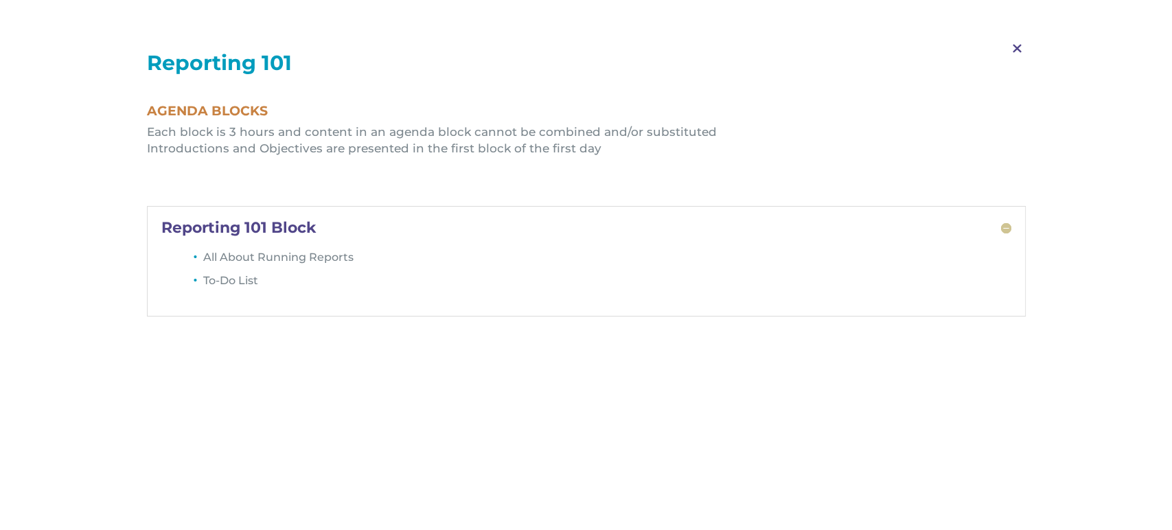
click at [1011, 45] on span "M" at bounding box center [1017, 49] width 41 height 40
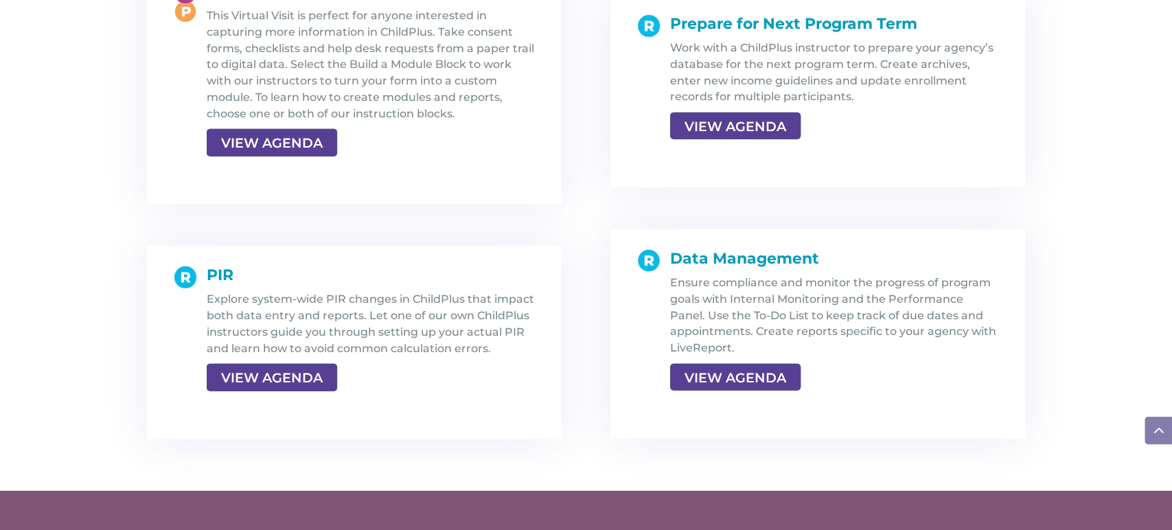
scroll to position [2558, 0]
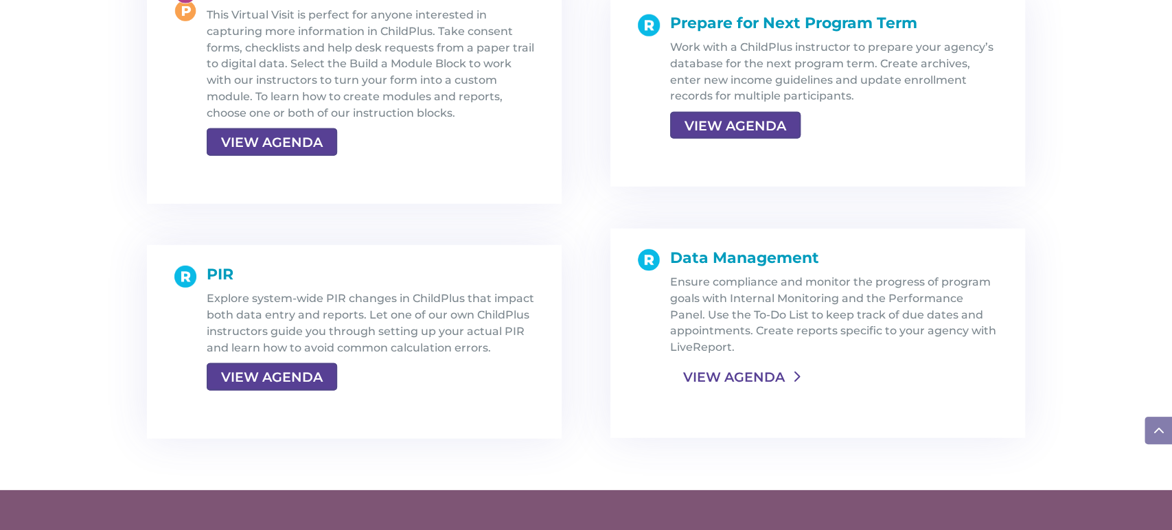
click at [733, 378] on link "VIEW AGENDA" at bounding box center [734, 377] width 128 height 25
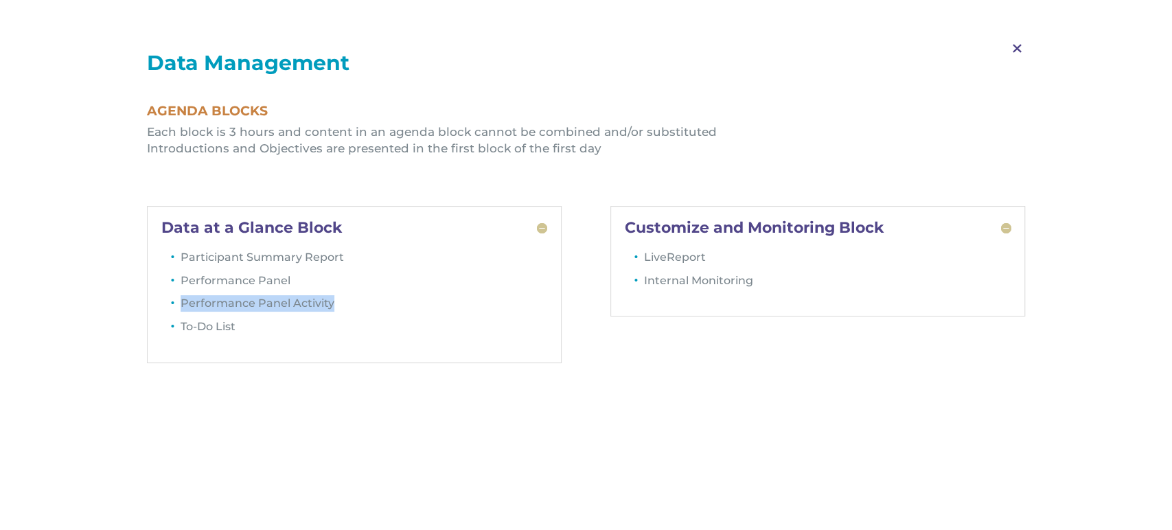
drag, startPoint x: 181, startPoint y: 302, endPoint x: 354, endPoint y: 314, distance: 173.5
click at [354, 314] on li "Performance Panel Activity" at bounding box center [364, 306] width 367 height 23
click at [1008, 53] on span "M" at bounding box center [1017, 49] width 41 height 40
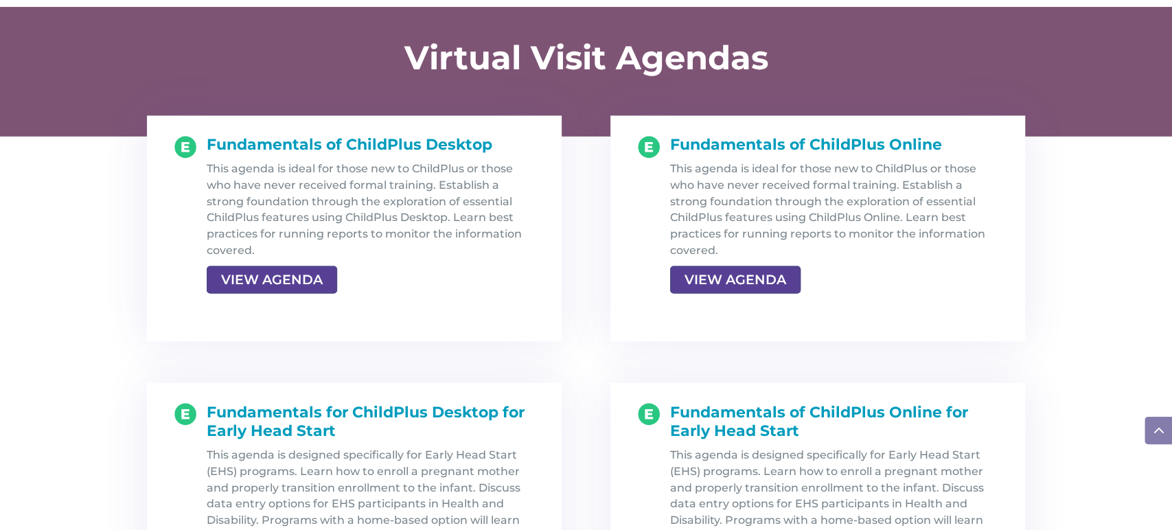
scroll to position [1413, 0]
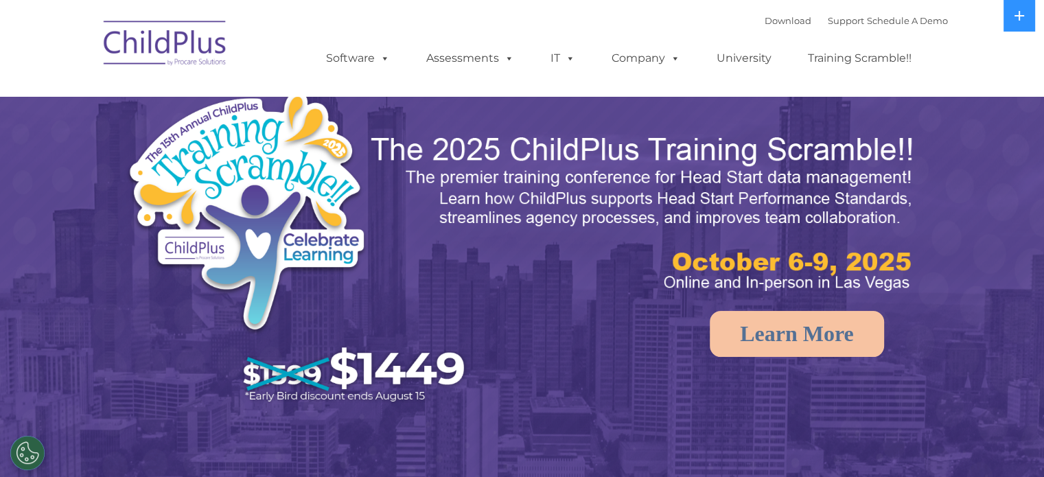
select select "MEDIUM"
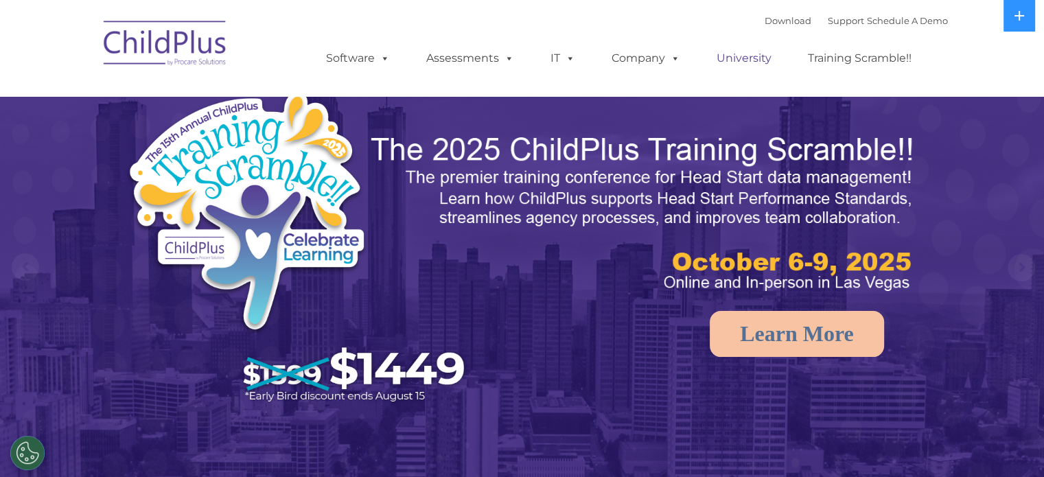
click at [742, 54] on link "University" at bounding box center [744, 58] width 82 height 27
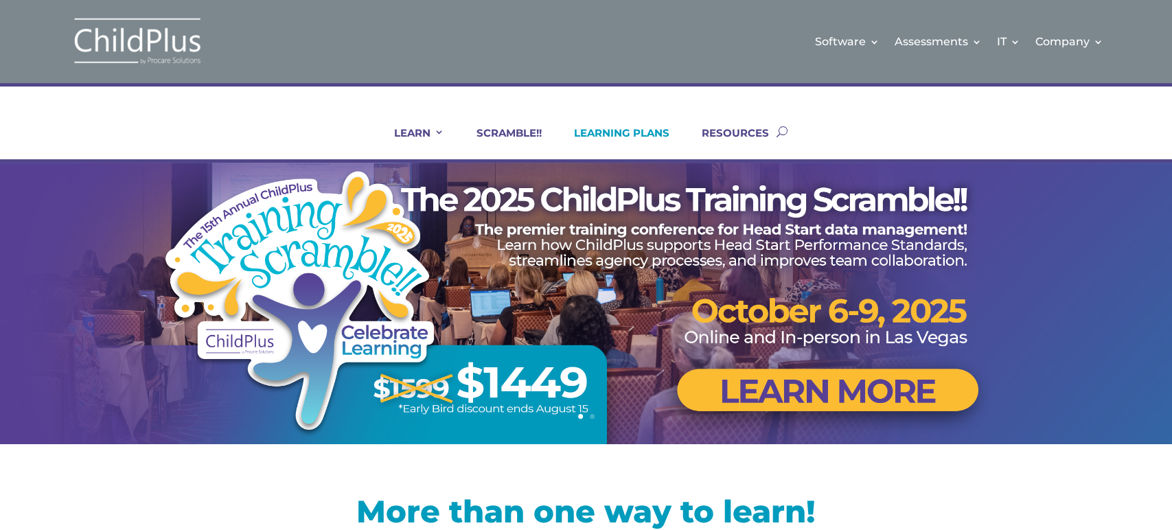
click at [629, 135] on link "LEARNING PLANS" at bounding box center [613, 142] width 113 height 33
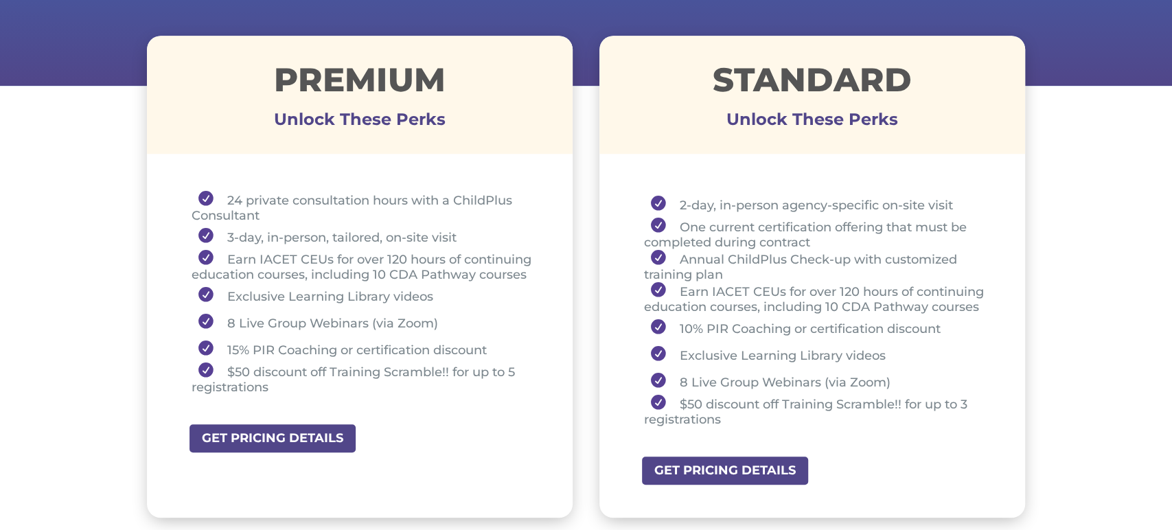
scroll to position [496, 0]
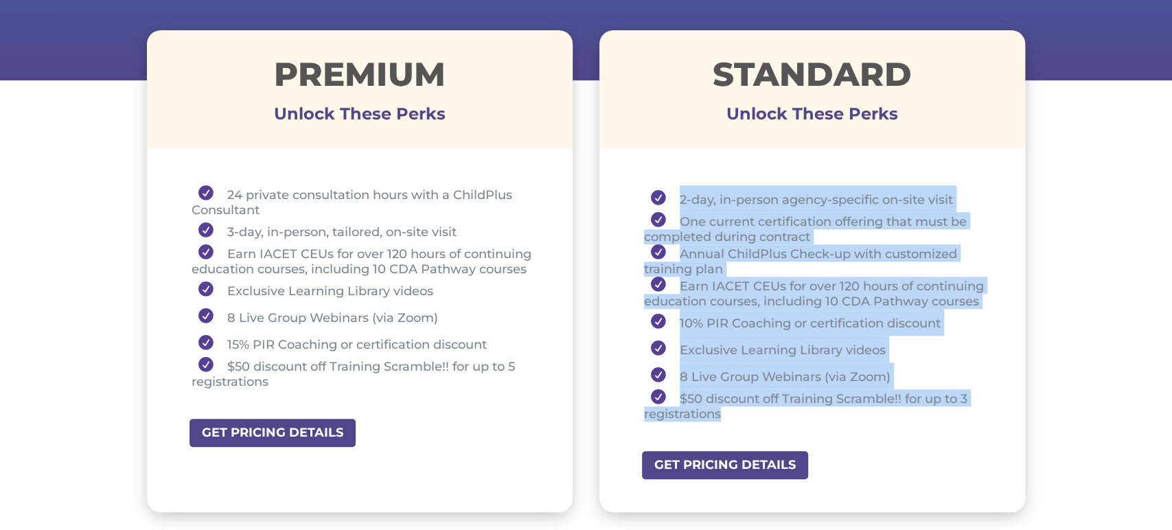
drag, startPoint x: 643, startPoint y: 192, endPoint x: 783, endPoint y: 424, distance: 270.7
click at [783, 424] on ul "2-day, in-person agency-specific on-site visit One current certification offeri…" at bounding box center [813, 309] width 358 height 249
copy ul "2-day, in-person agency-specific on-site visit One current certification offeri…"
